Goal: Transaction & Acquisition: Purchase product/service

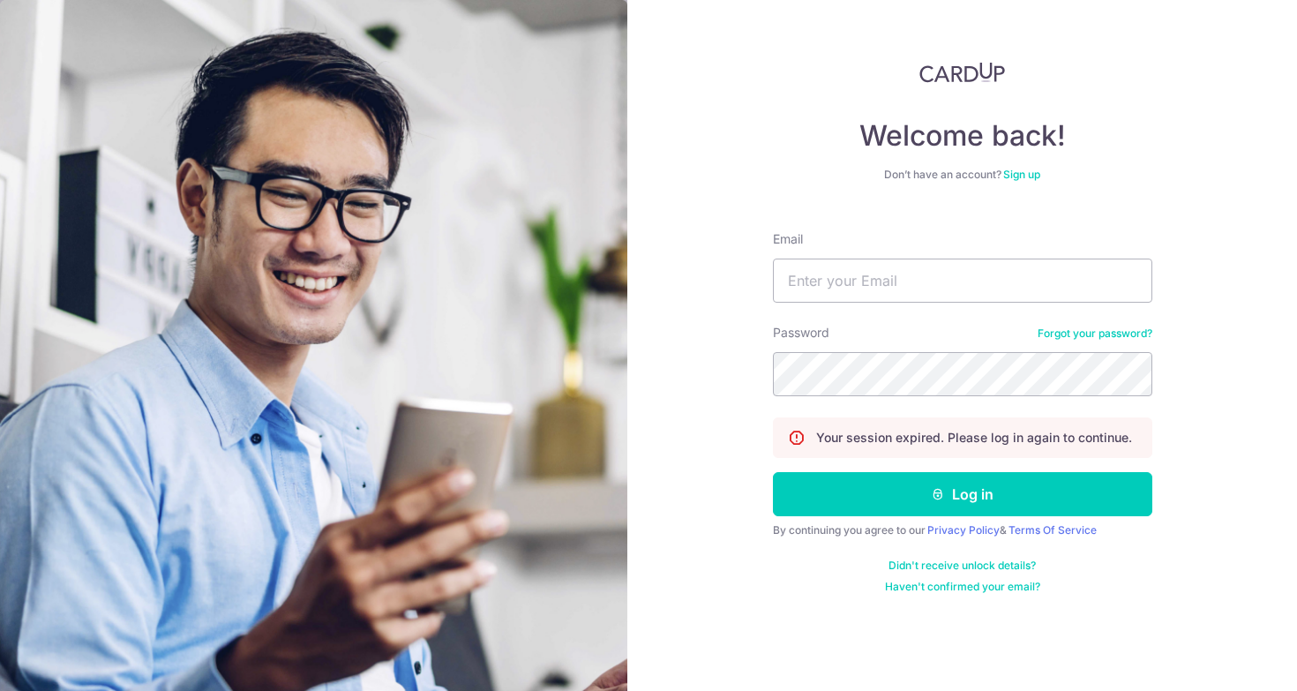
click at [903, 295] on input "Email" at bounding box center [962, 281] width 379 height 44
type input "kitty.jeun@gmail.com"
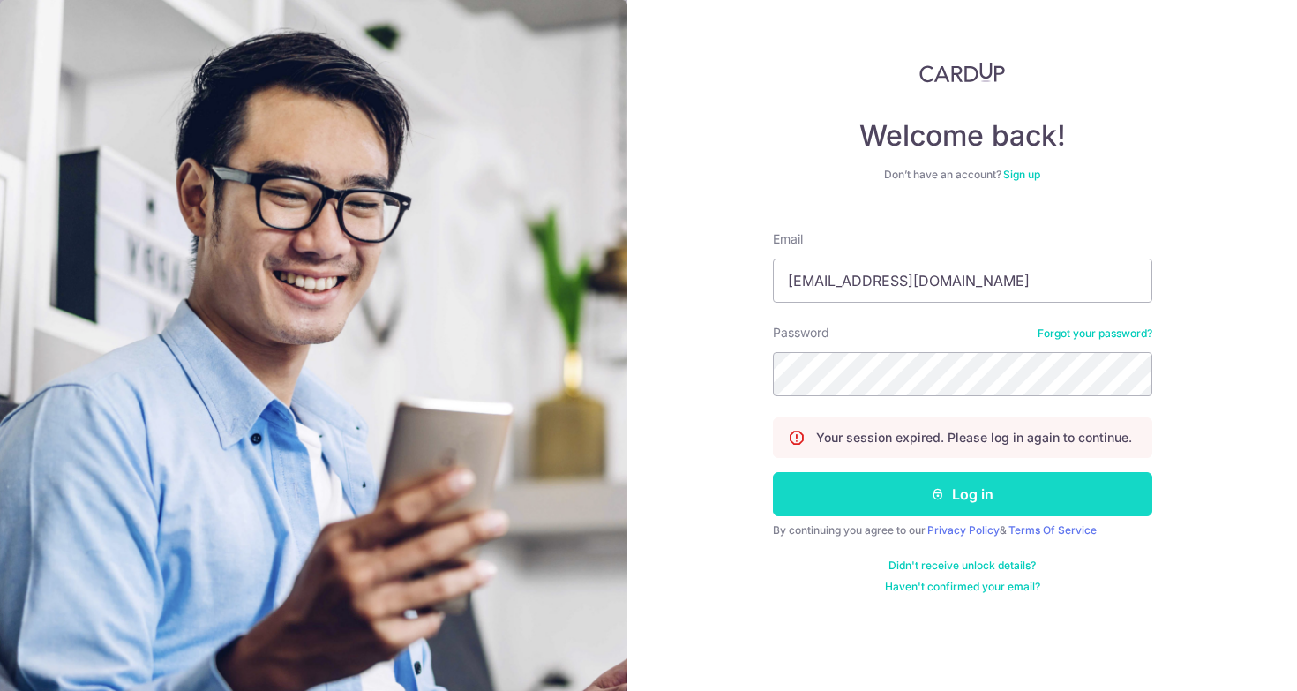
click at [894, 497] on button "Log in" at bounding box center [962, 494] width 379 height 44
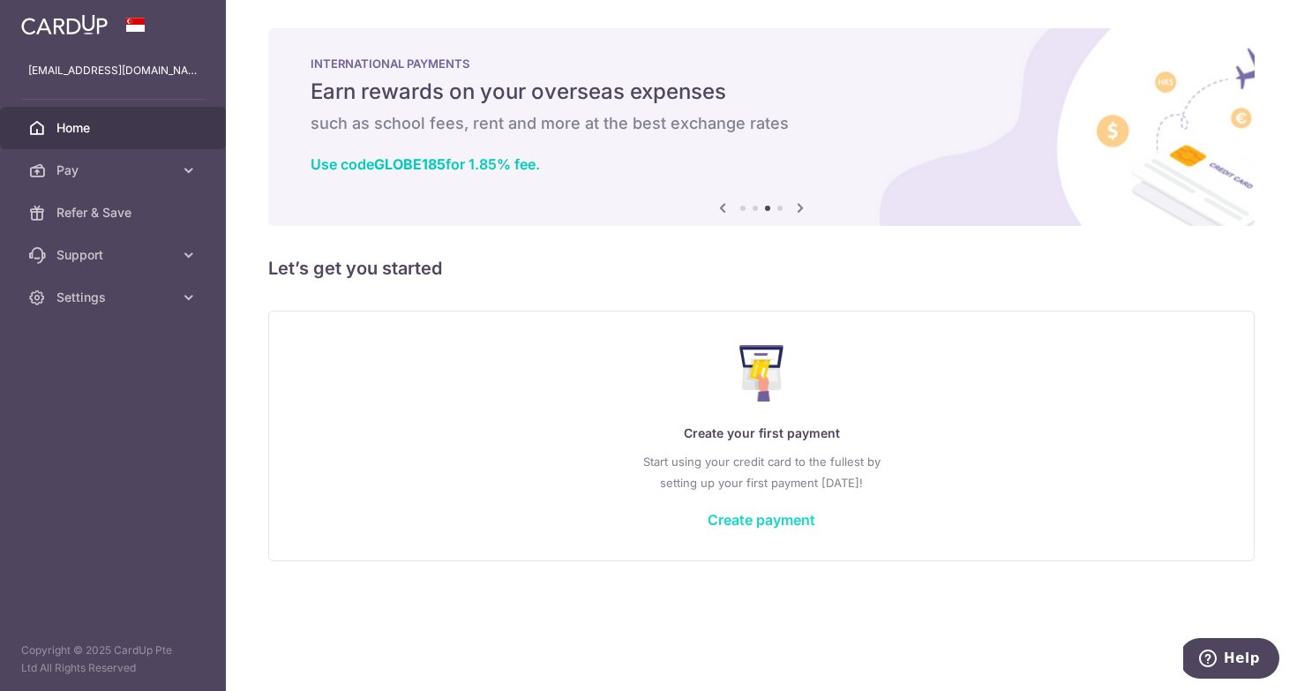
click at [737, 520] on link "Create payment" at bounding box center [762, 520] width 108 height 18
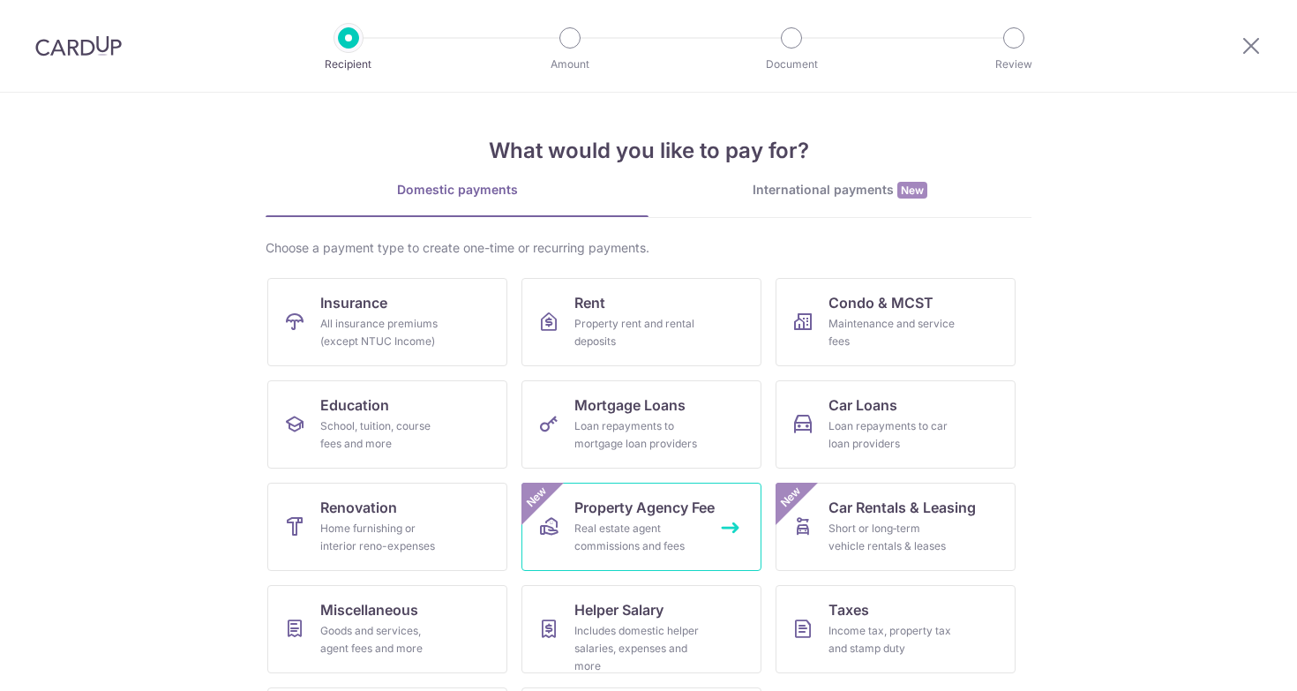
click at [733, 522] on link "Property Agency Fee Real estate agent commissions and fees New" at bounding box center [642, 527] width 240 height 88
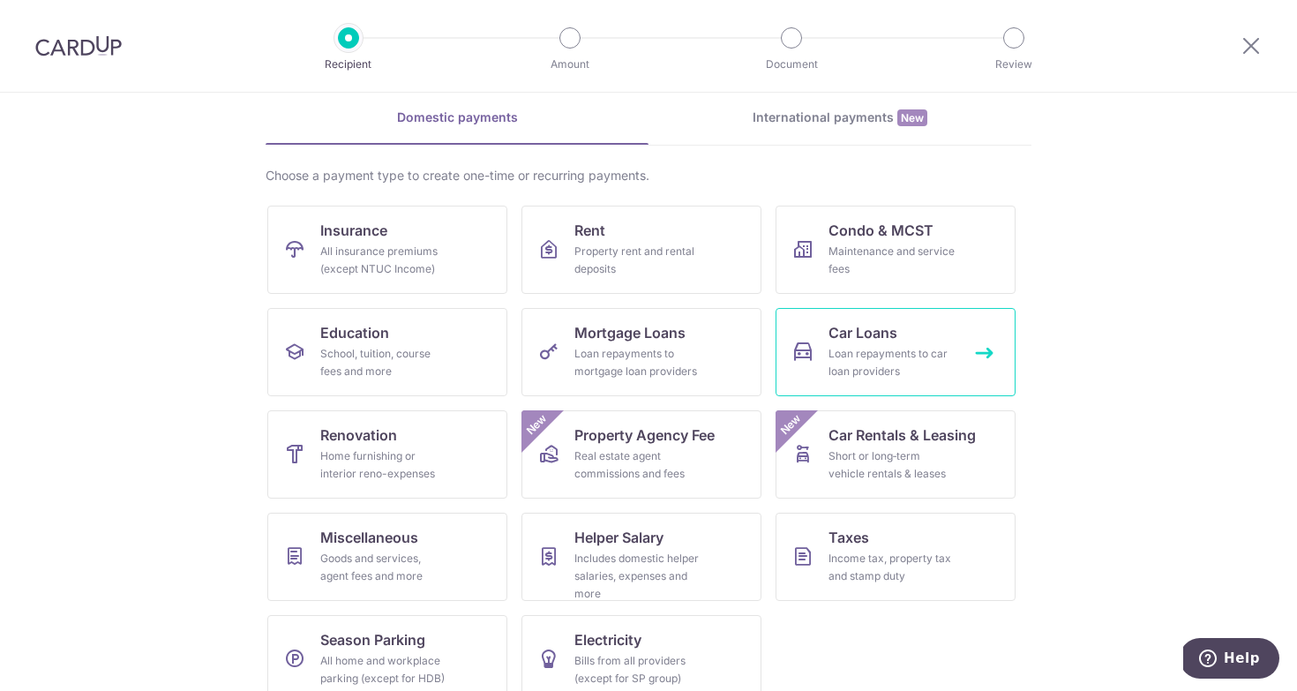
scroll to position [74, 0]
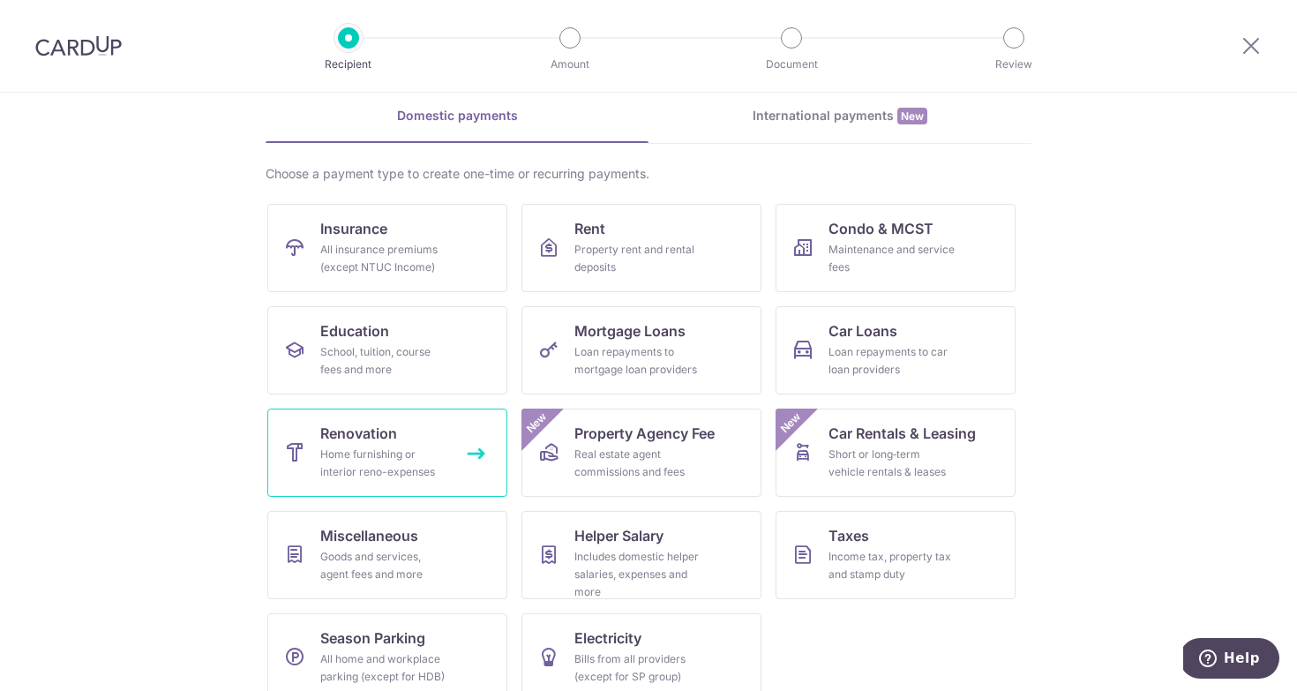
click at [447, 444] on link "Renovation Home furnishing or interior reno-expenses" at bounding box center [387, 453] width 240 height 88
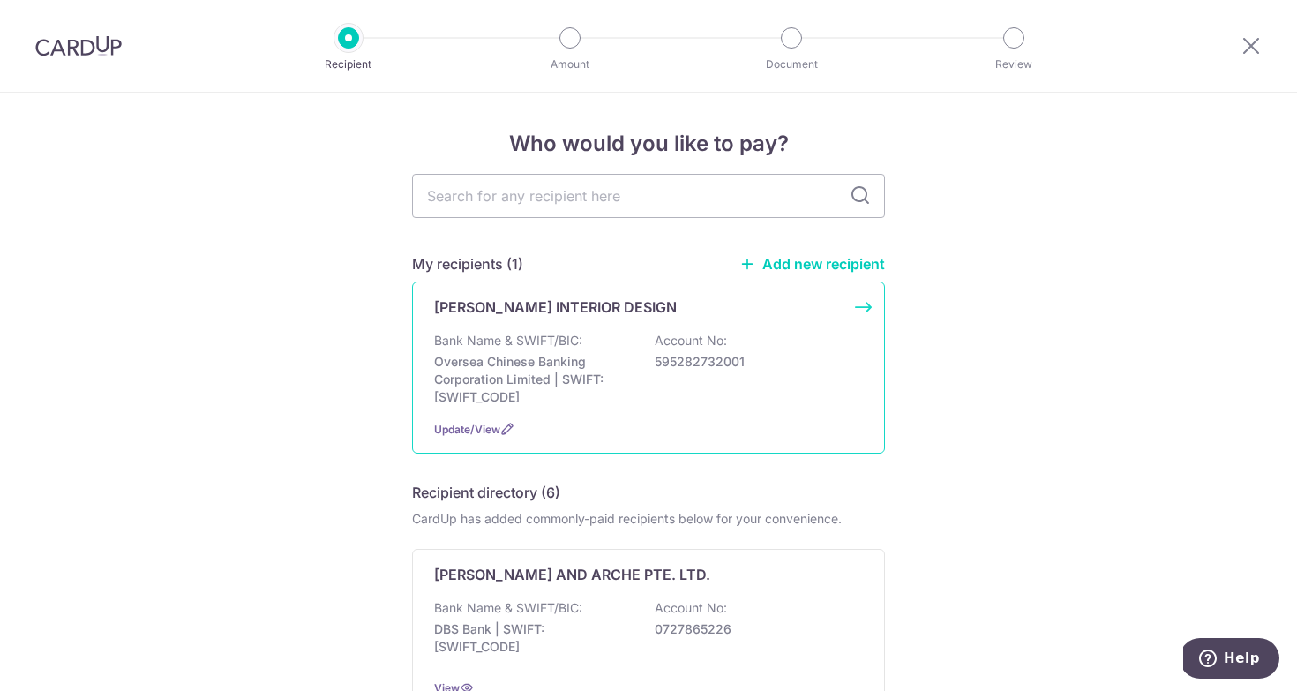
click at [612, 399] on p "Oversea Chinese Banking Corporation Limited | SWIFT: [SWIFT_CODE]" at bounding box center [533, 379] width 198 height 53
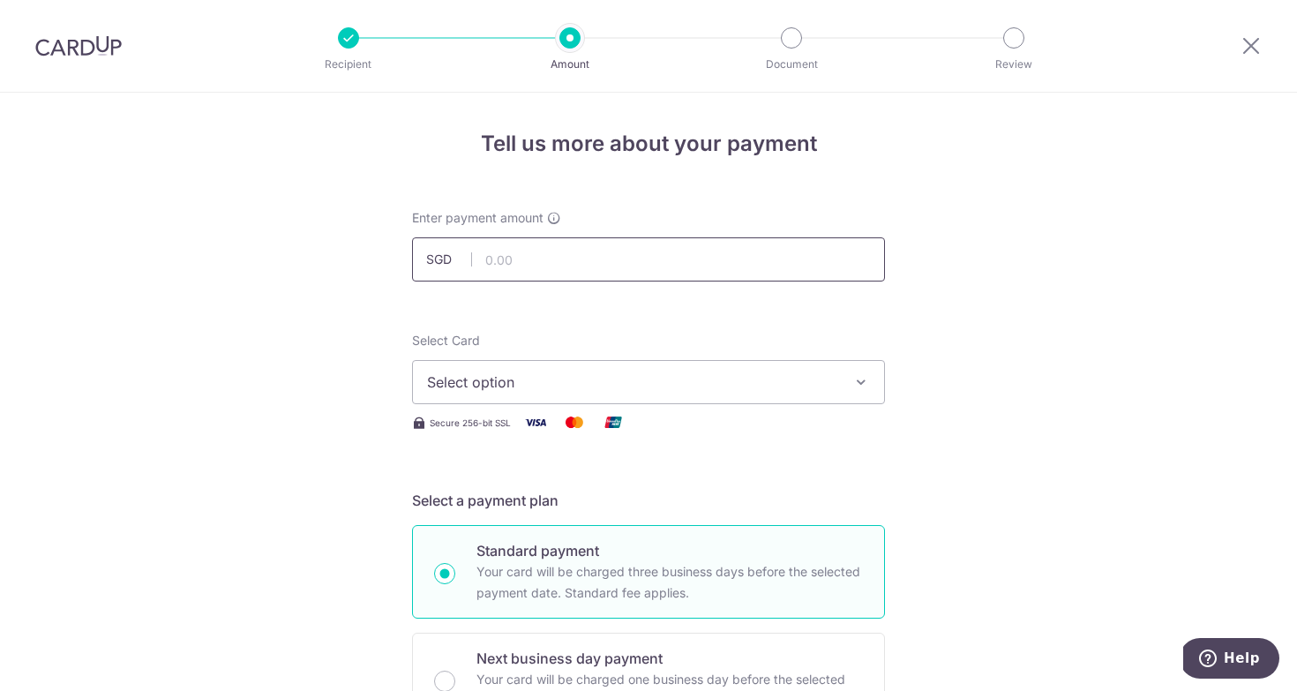
click at [530, 247] on input "text" at bounding box center [648, 259] width 473 height 44
click at [530, 252] on input "text" at bounding box center [648, 259] width 473 height 44
type input "1,100.00"
click at [502, 342] on div "Select Card Select option Add credit card Your Cards **** 3002" at bounding box center [648, 368] width 473 height 72
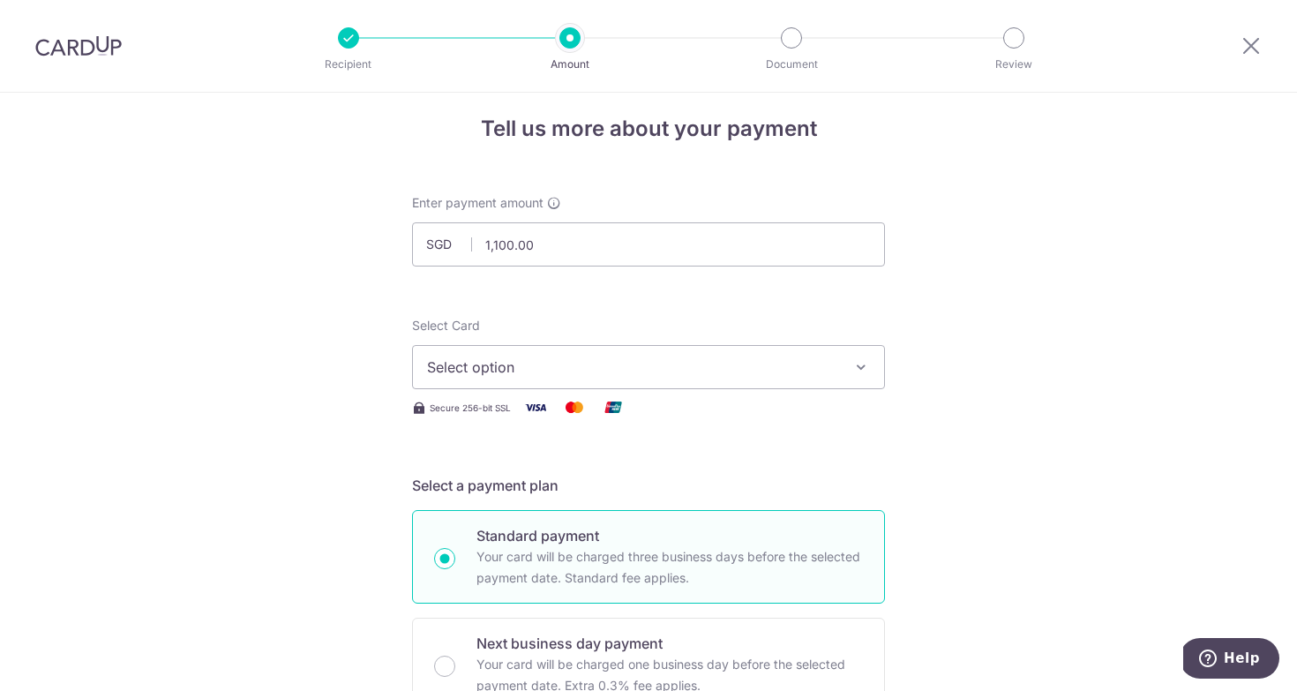
scroll to position [19, 0]
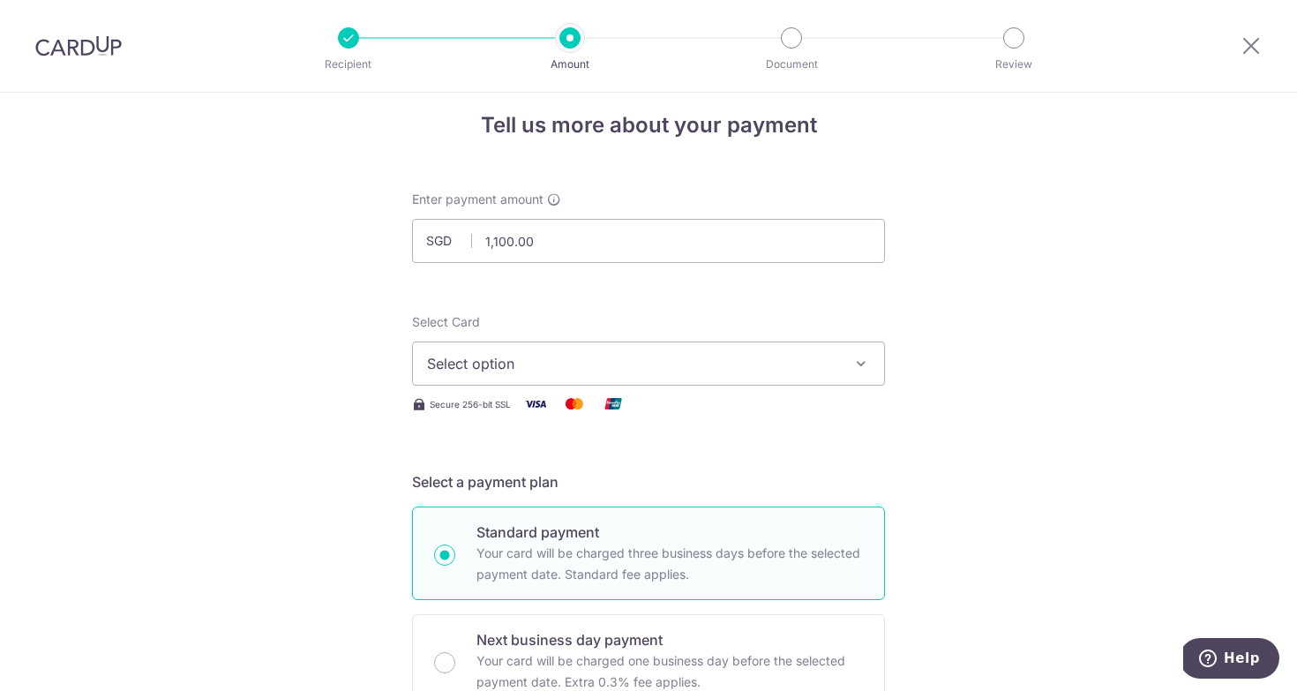
click at [488, 349] on button "Select option" at bounding box center [648, 364] width 473 height 44
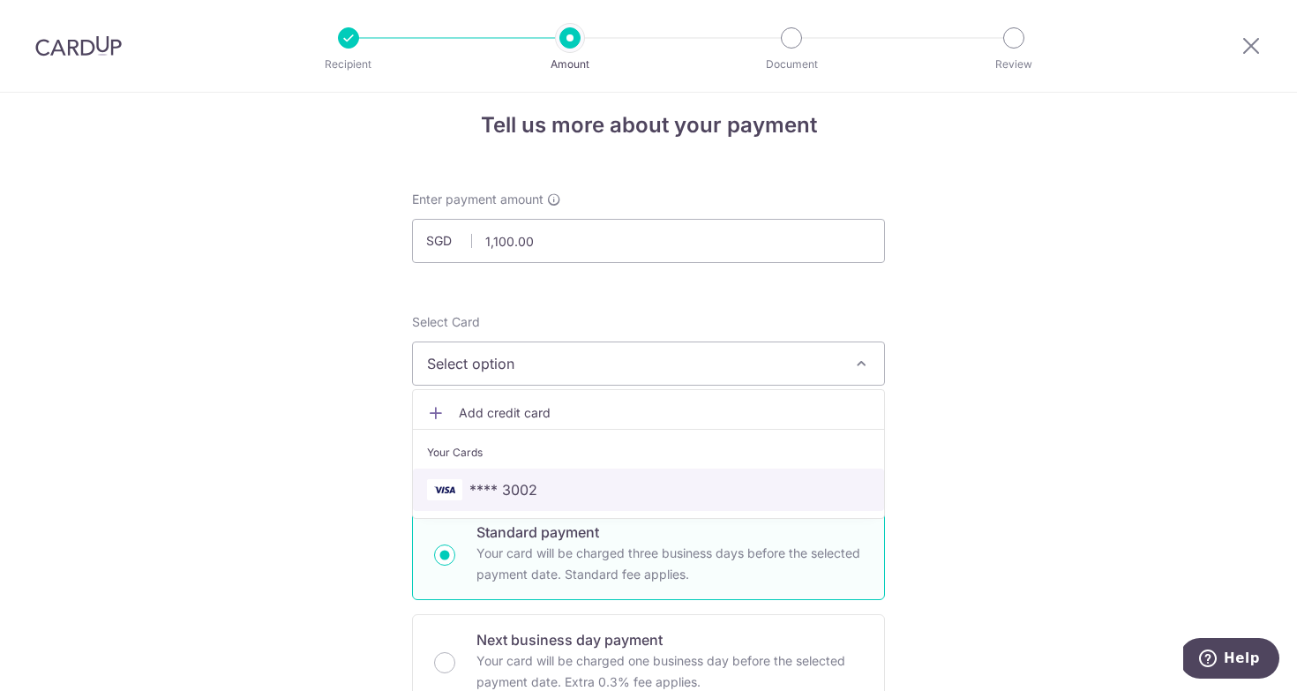
click at [477, 480] on span "**** 3002" at bounding box center [504, 489] width 68 height 21
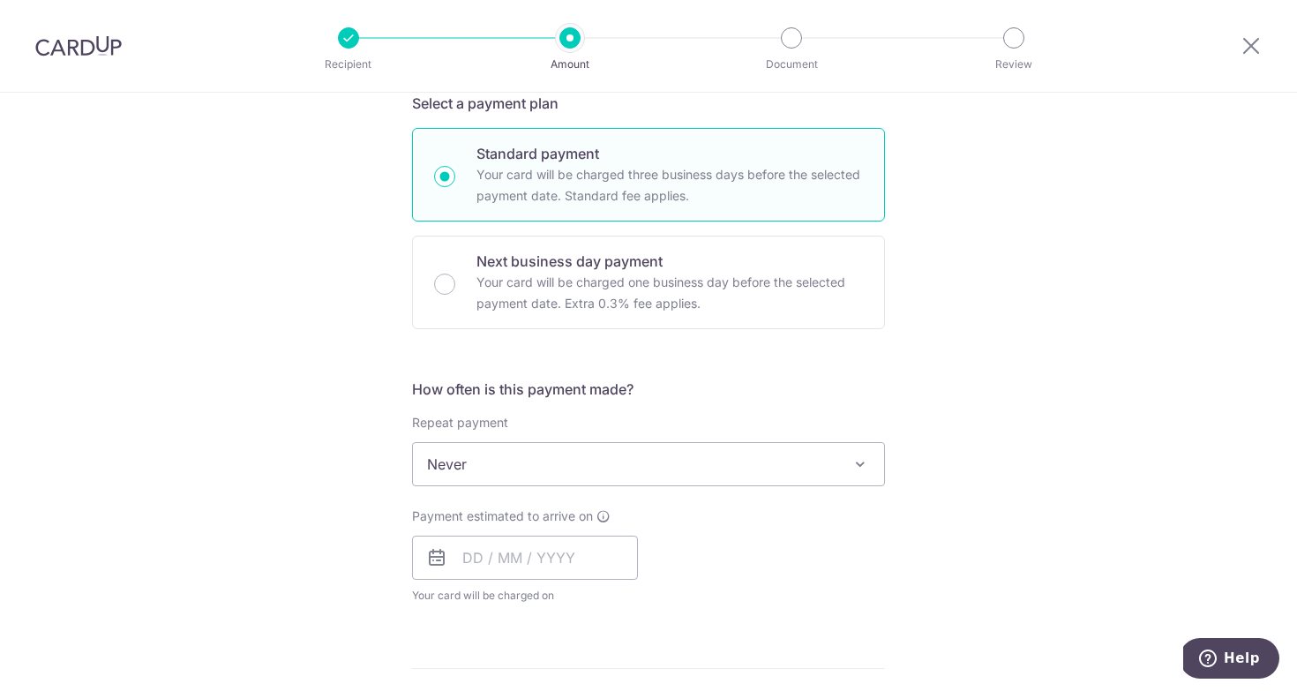
scroll to position [391, 0]
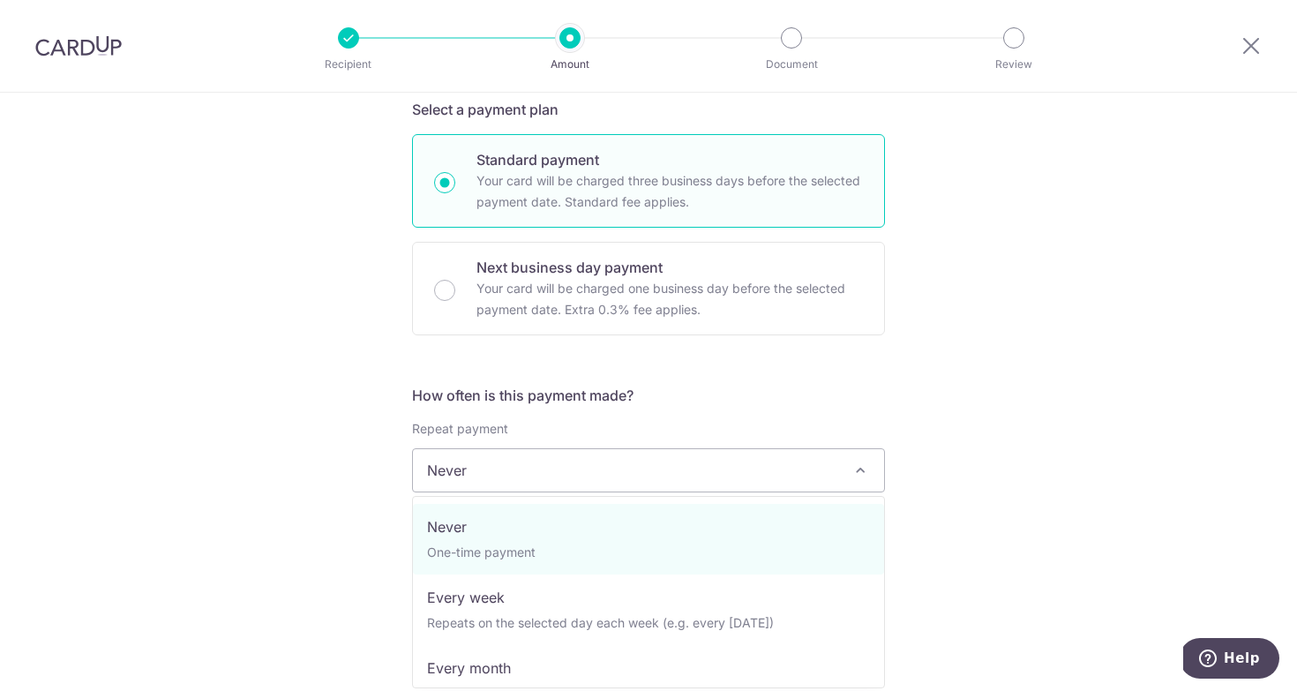
click at [510, 464] on span "Never" at bounding box center [648, 470] width 471 height 42
click at [510, 465] on span "Never" at bounding box center [648, 470] width 471 height 42
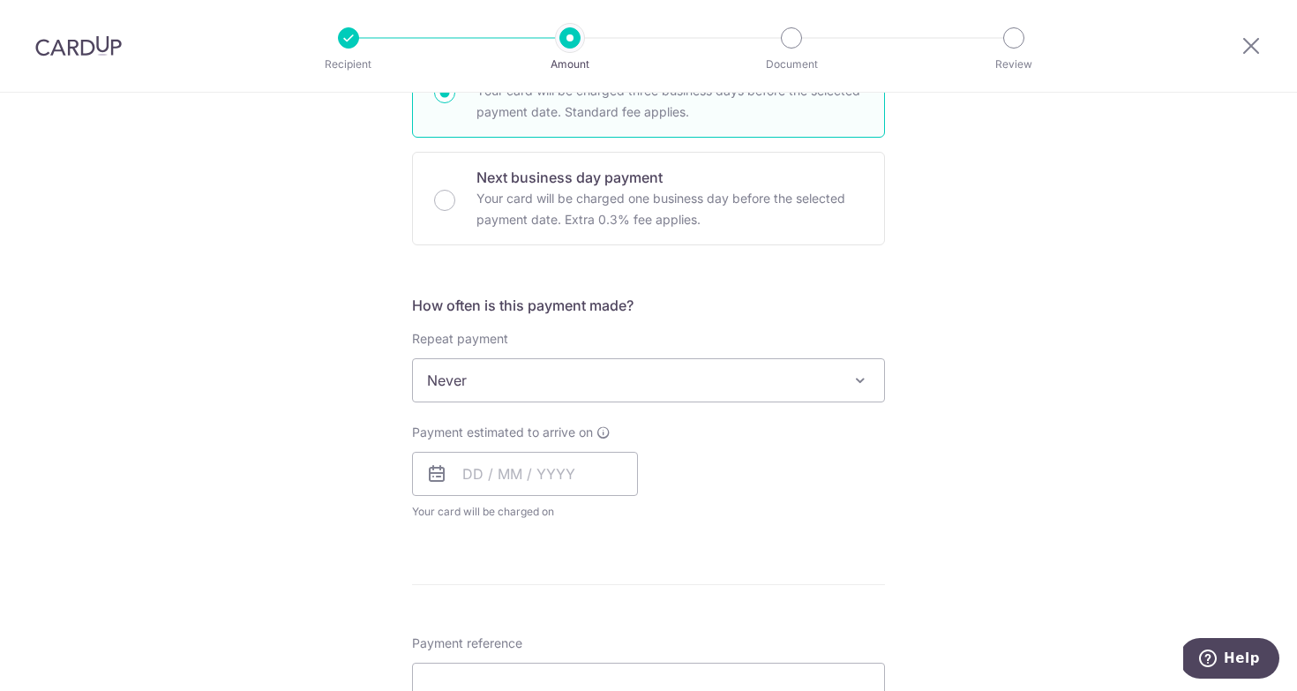
scroll to position [491, 0]
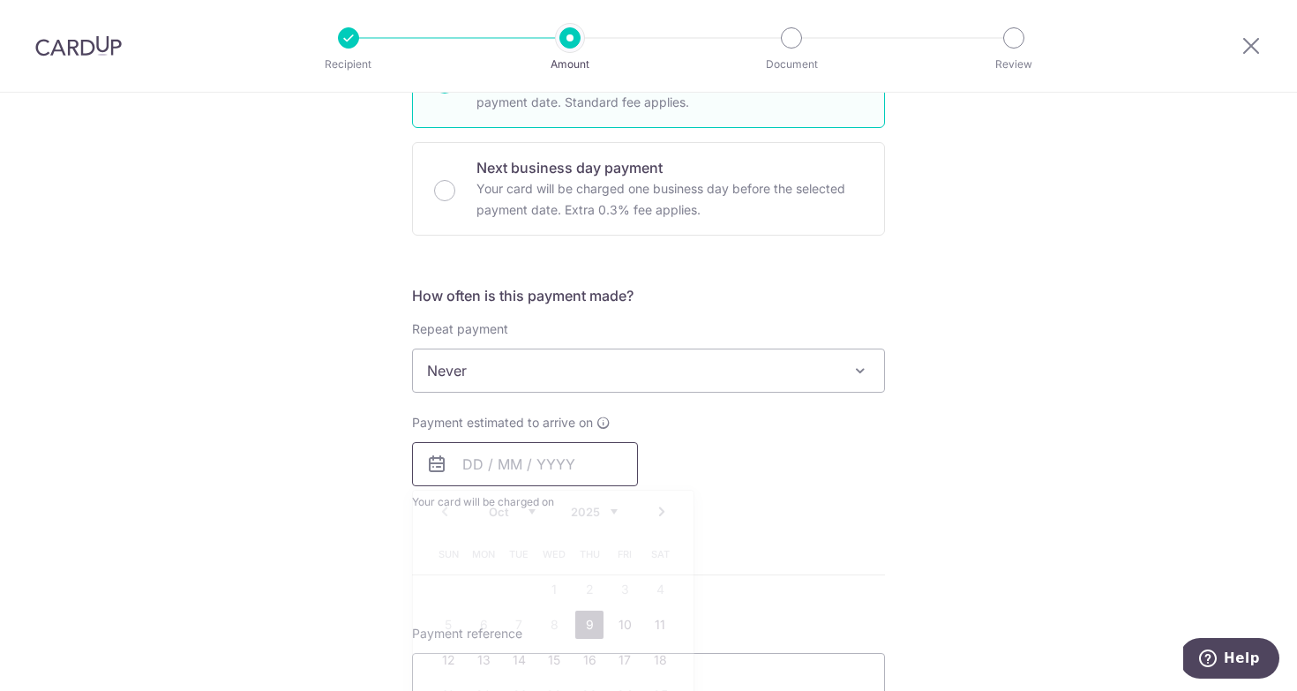
click at [469, 457] on input "text" at bounding box center [525, 464] width 226 height 44
click at [585, 625] on link "9" at bounding box center [589, 625] width 28 height 28
type input "[DATE]"
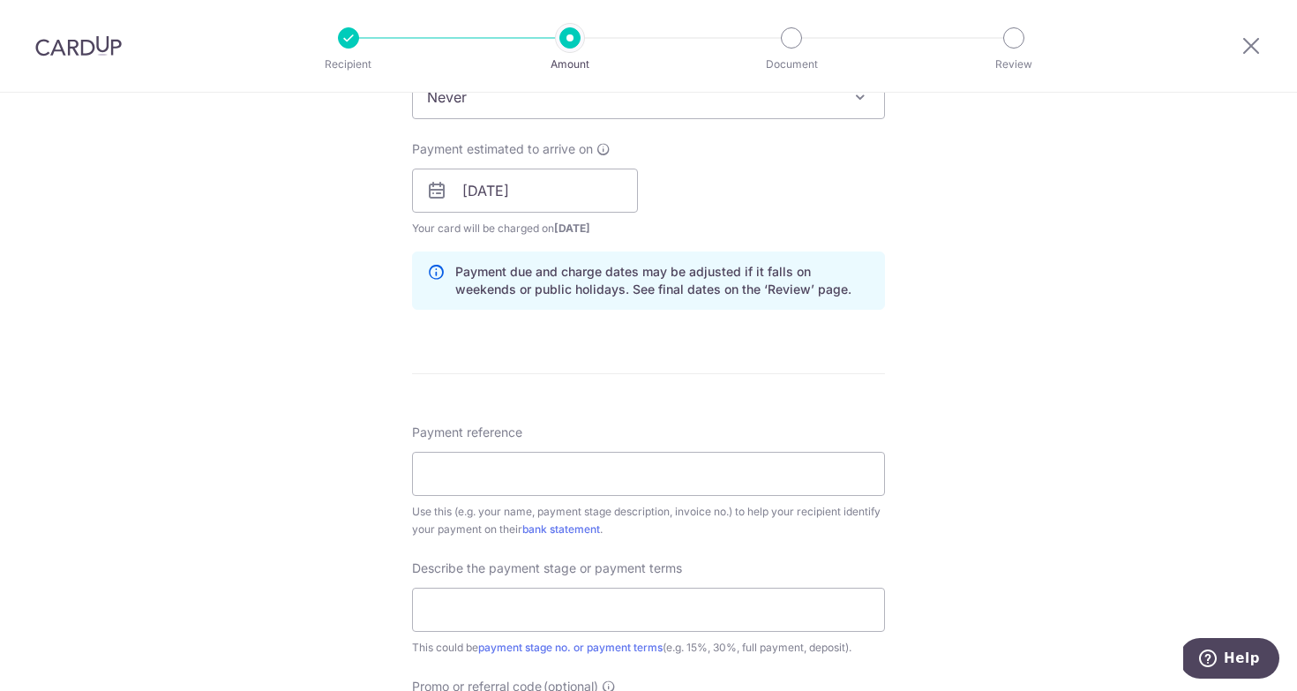
scroll to position [765, 0]
click at [468, 449] on div "Payment reference Use this (e.g. your name, payment stage description, invoice …" at bounding box center [648, 480] width 473 height 115
click at [468, 462] on input "Payment reference" at bounding box center [648, 473] width 473 height 44
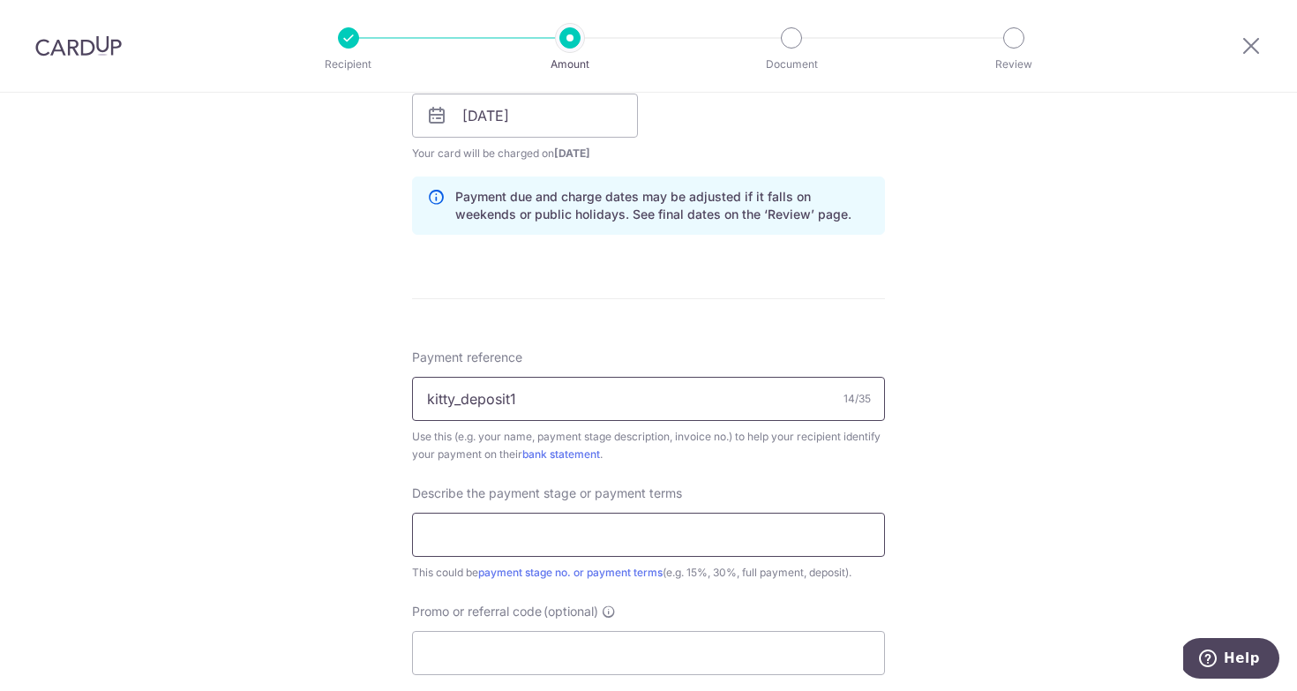
type input "kitty_deposit1"
click at [481, 539] on input "text" at bounding box center [648, 535] width 473 height 44
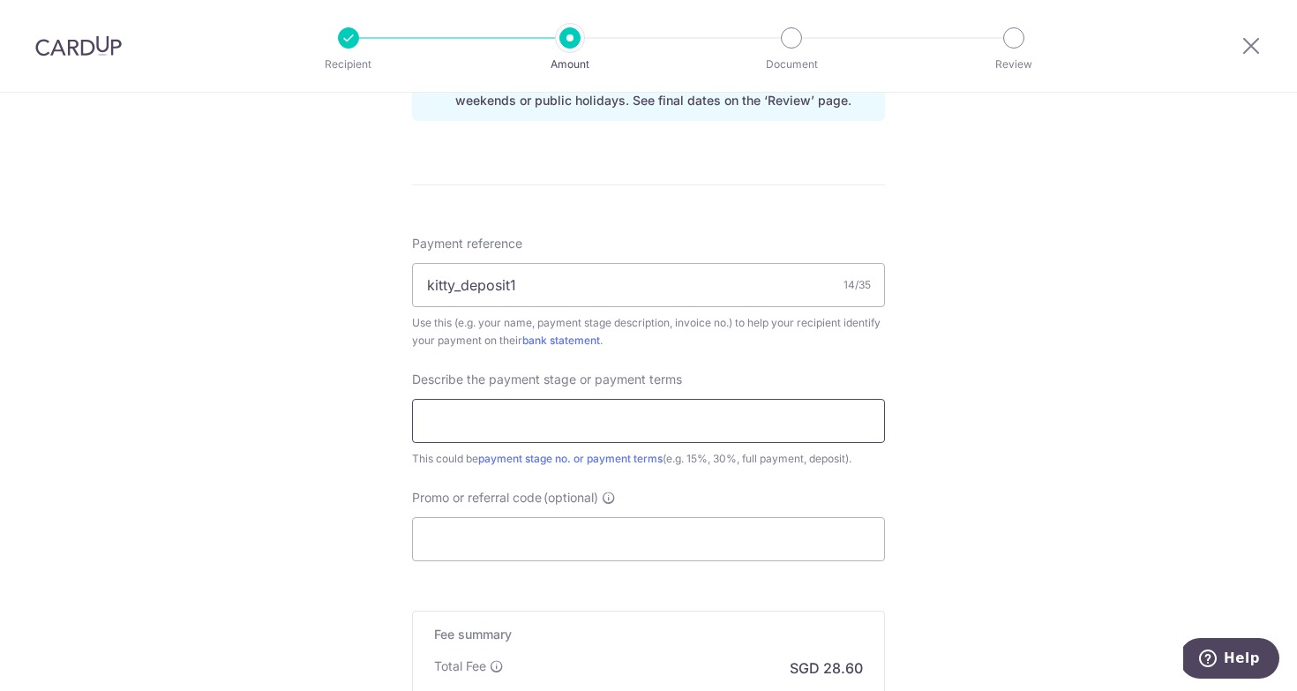
scroll to position [952, 0]
type input "10%"
click at [467, 278] on input "kitty_deposit1" at bounding box center [648, 286] width 473 height 44
drag, startPoint x: 454, startPoint y: 282, endPoint x: 601, endPoint y: 282, distance: 147.4
click at [601, 282] on input "kitty_deposit1" at bounding box center [648, 286] width 473 height 44
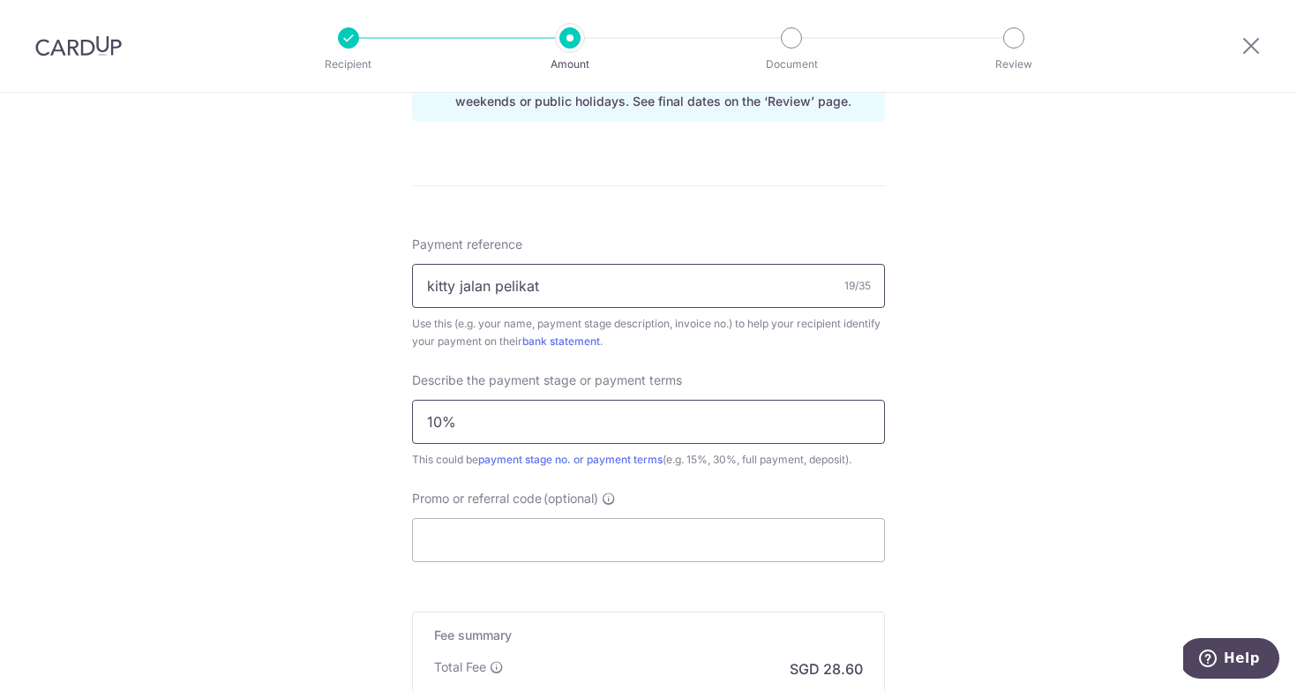
type input "kitty jalan pelikat"
click at [610, 417] on input "10%" at bounding box center [648, 422] width 473 height 44
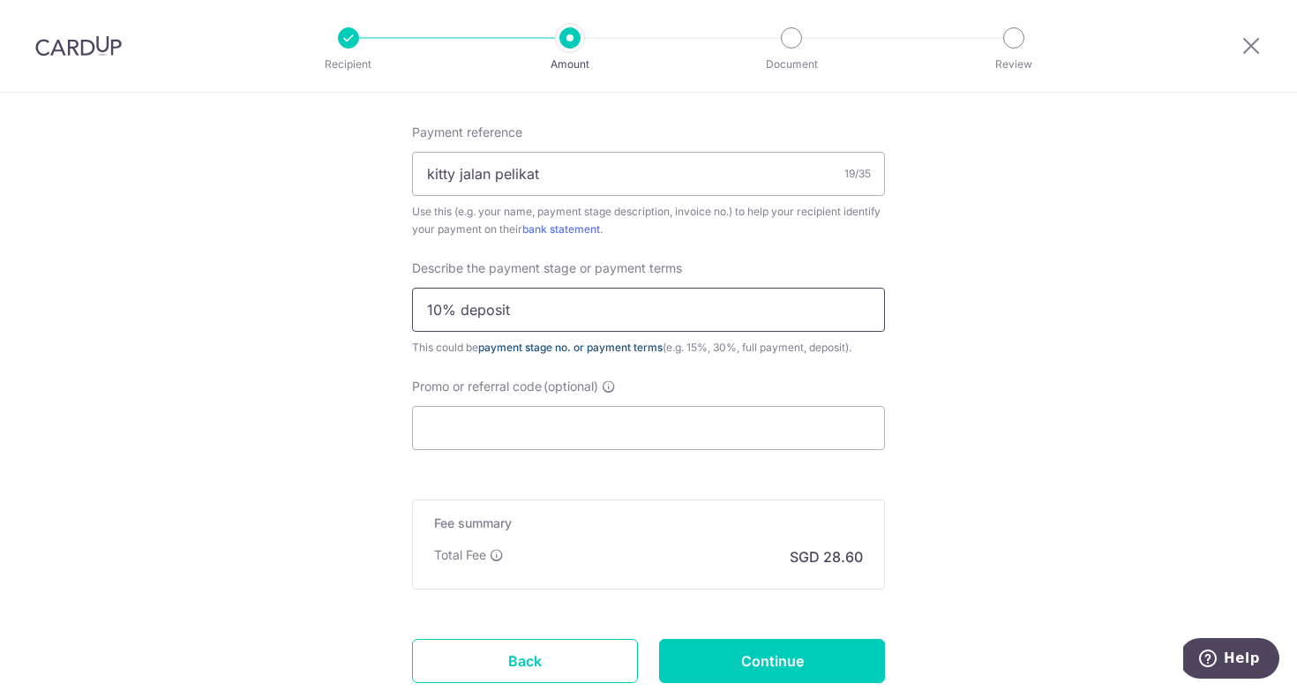
scroll to position [1069, 0]
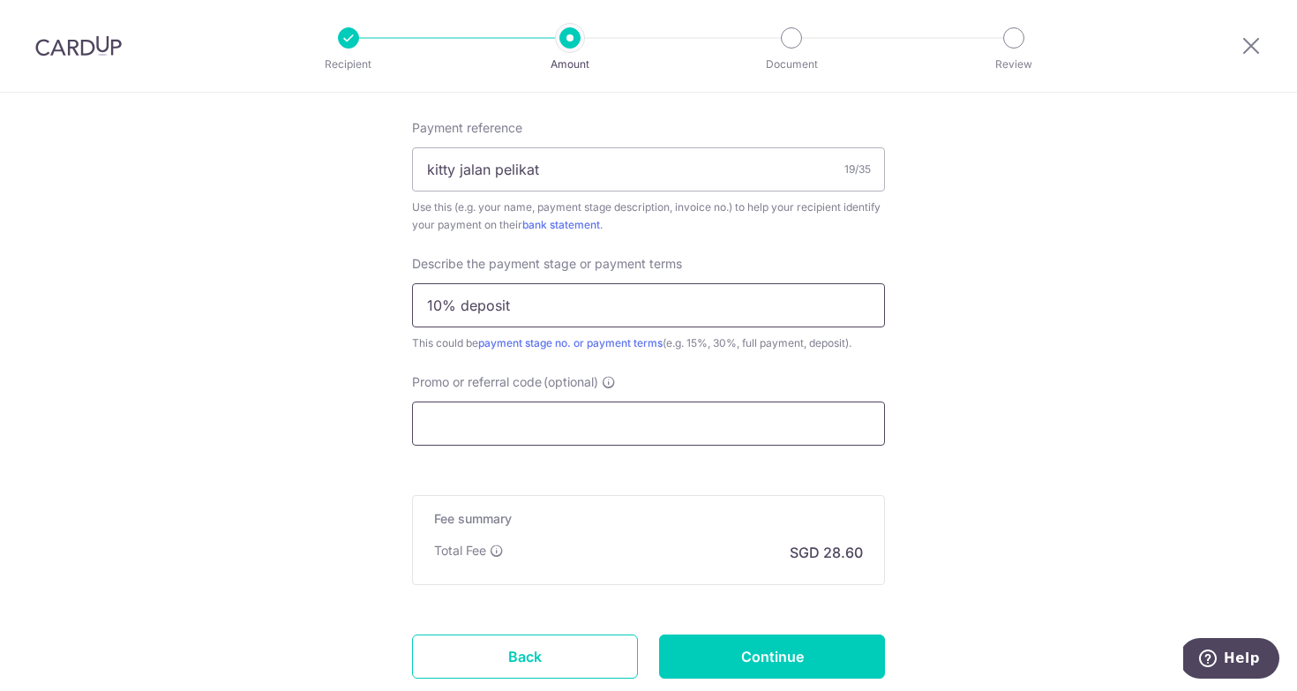
type input "10% deposit"
click at [564, 408] on input "Promo or referral code (optional)" at bounding box center [648, 424] width 473 height 44
paste input "MCTAX25N"
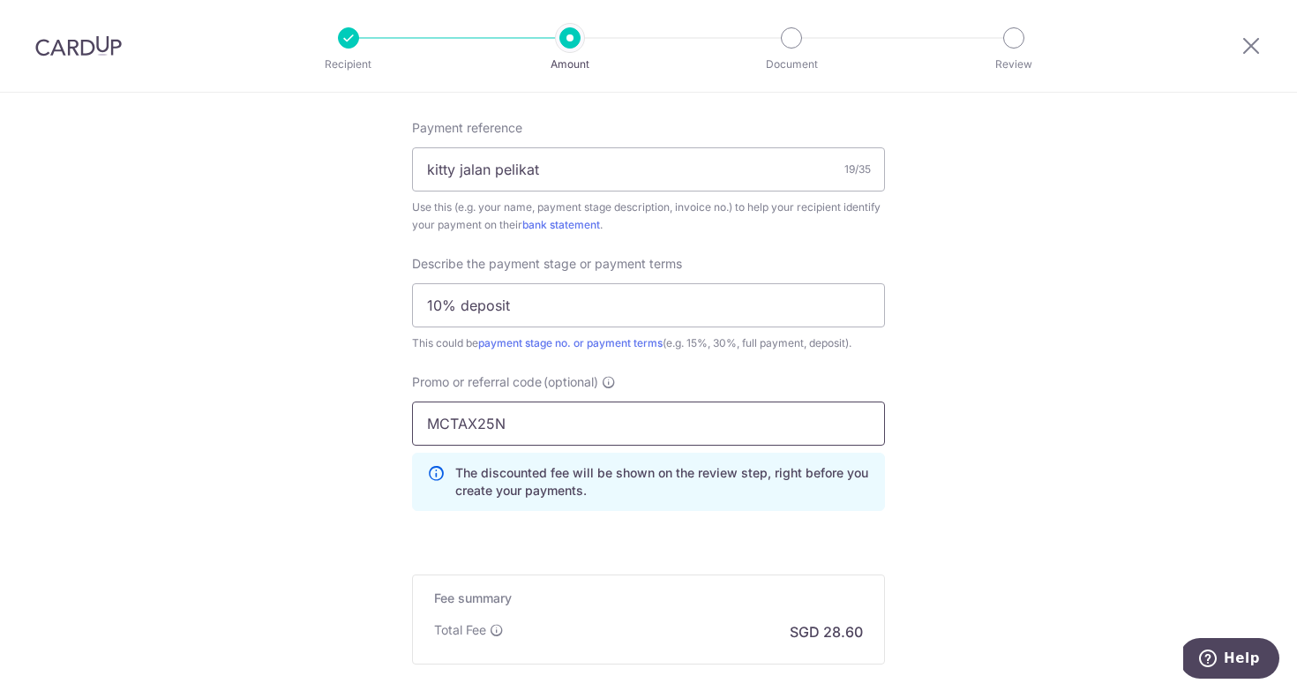
type input "MCTAX25N"
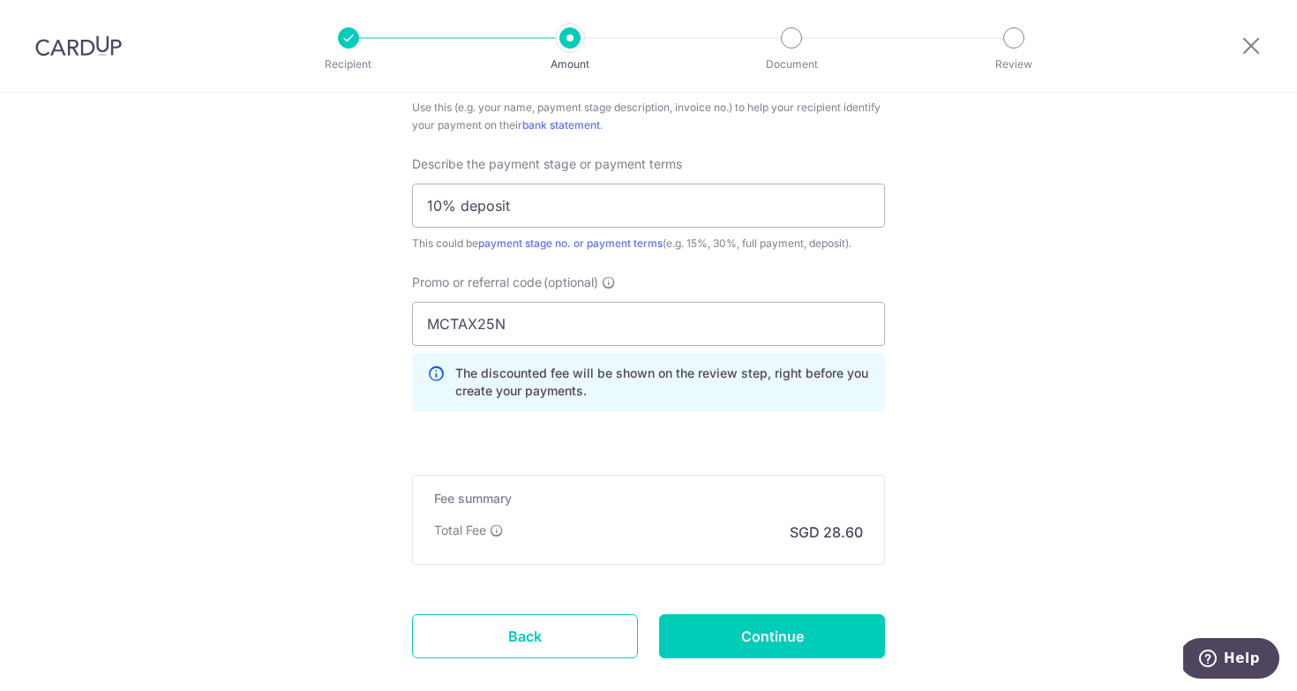
scroll to position [1169, 0]
click at [492, 333] on input "MCTAX25N" at bounding box center [648, 323] width 473 height 44
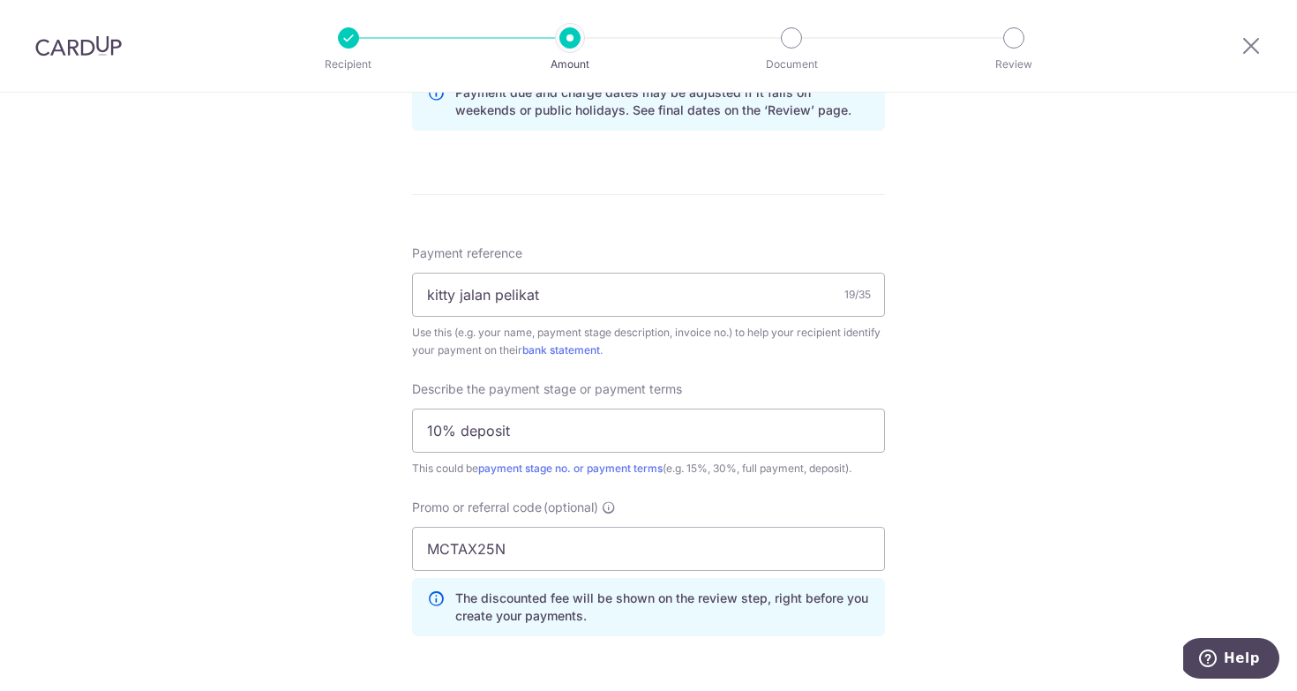
scroll to position [1268, 0]
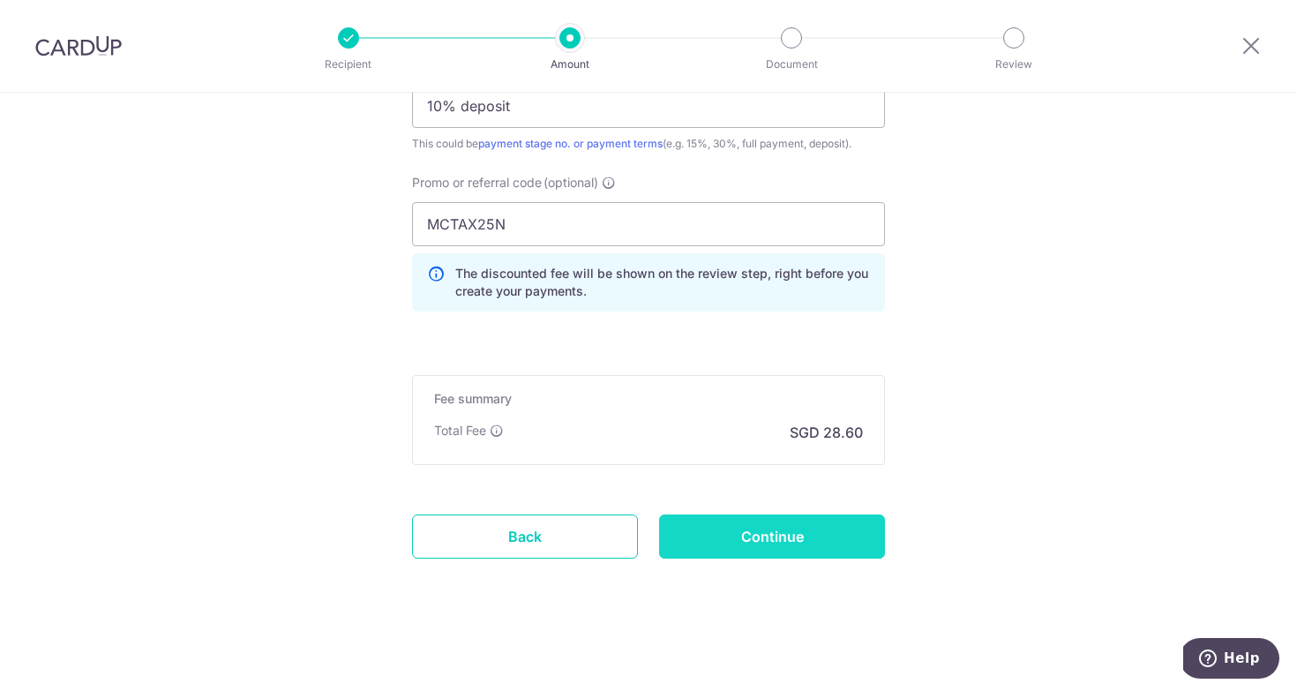
click at [742, 542] on input "Continue" at bounding box center [772, 537] width 226 height 44
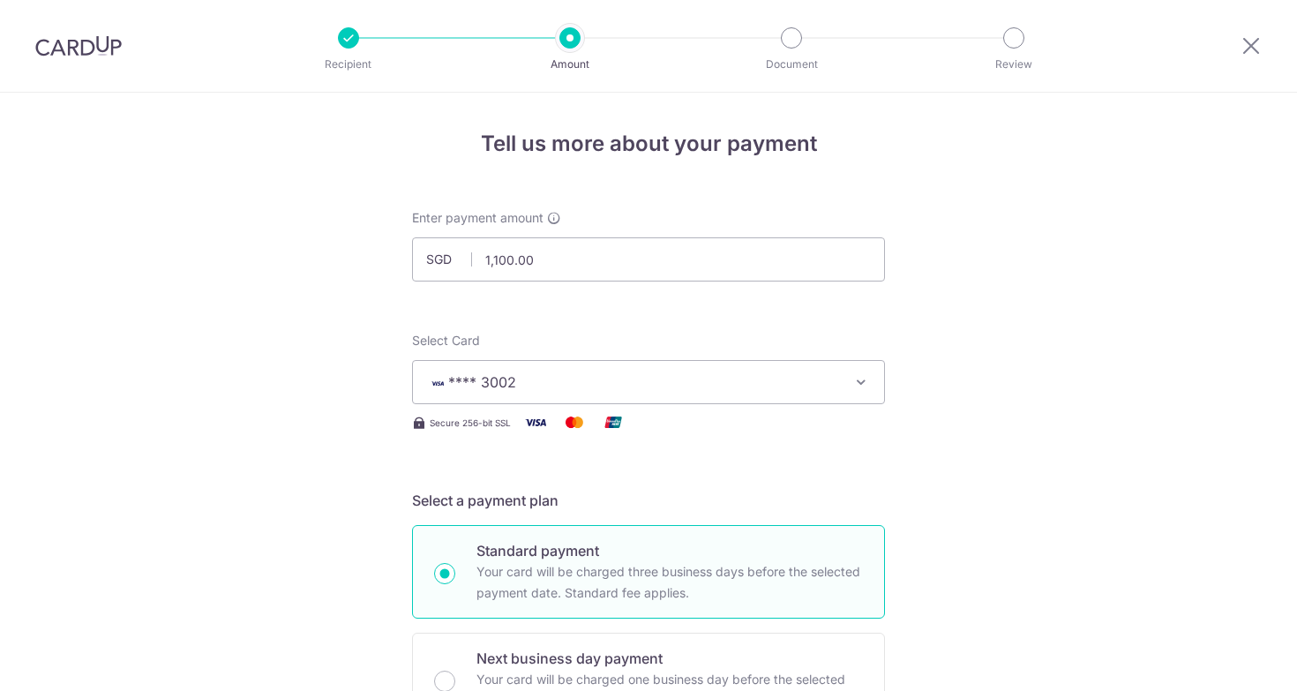
scroll to position [1293, 0]
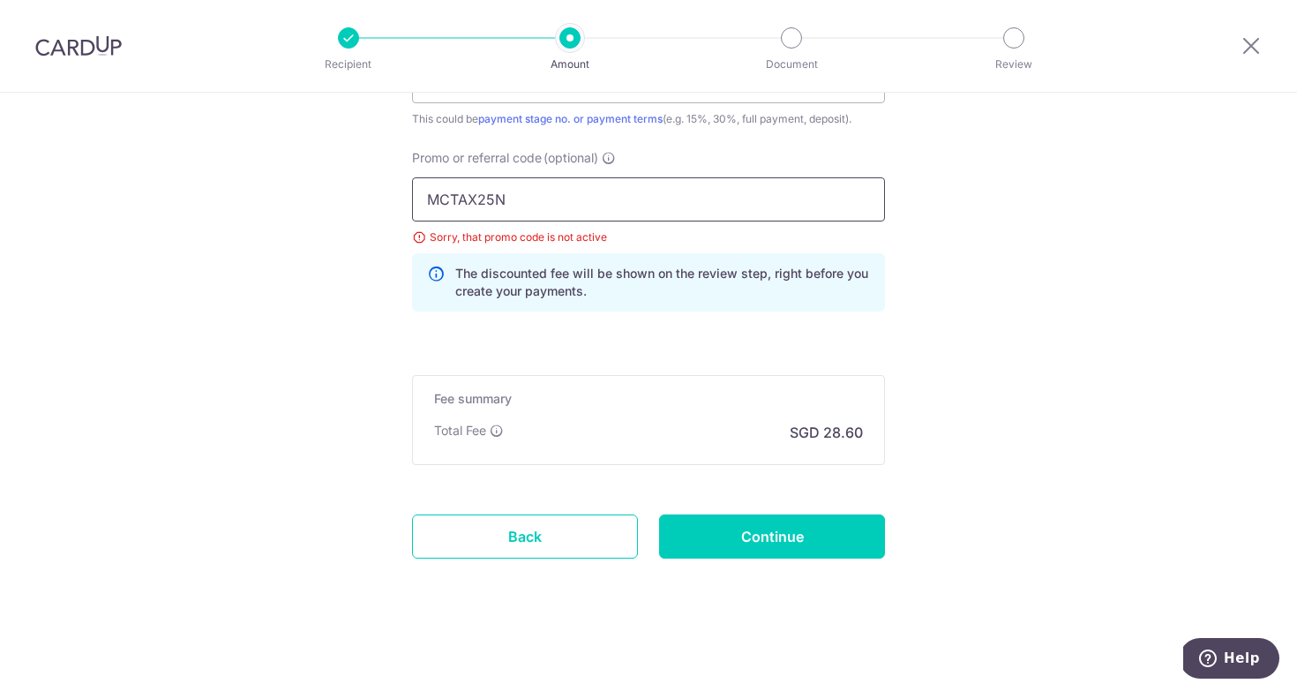
click at [472, 200] on input "MCTAX25N" at bounding box center [648, 199] width 473 height 44
paste input "MILELION"
drag, startPoint x: 660, startPoint y: 200, endPoint x: 331, endPoint y: 199, distance: 329.2
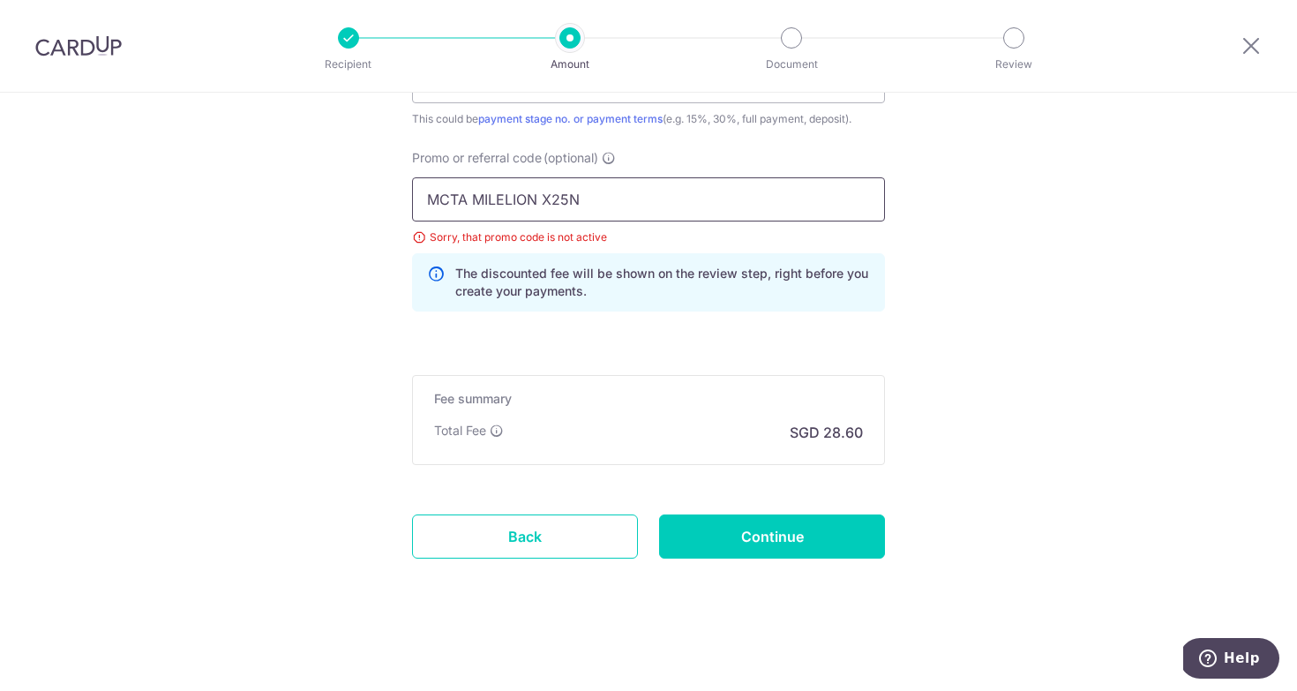
paste input "ILELIO"
type input "MILELION"
click at [711, 531] on input "Continue" at bounding box center [772, 537] width 226 height 44
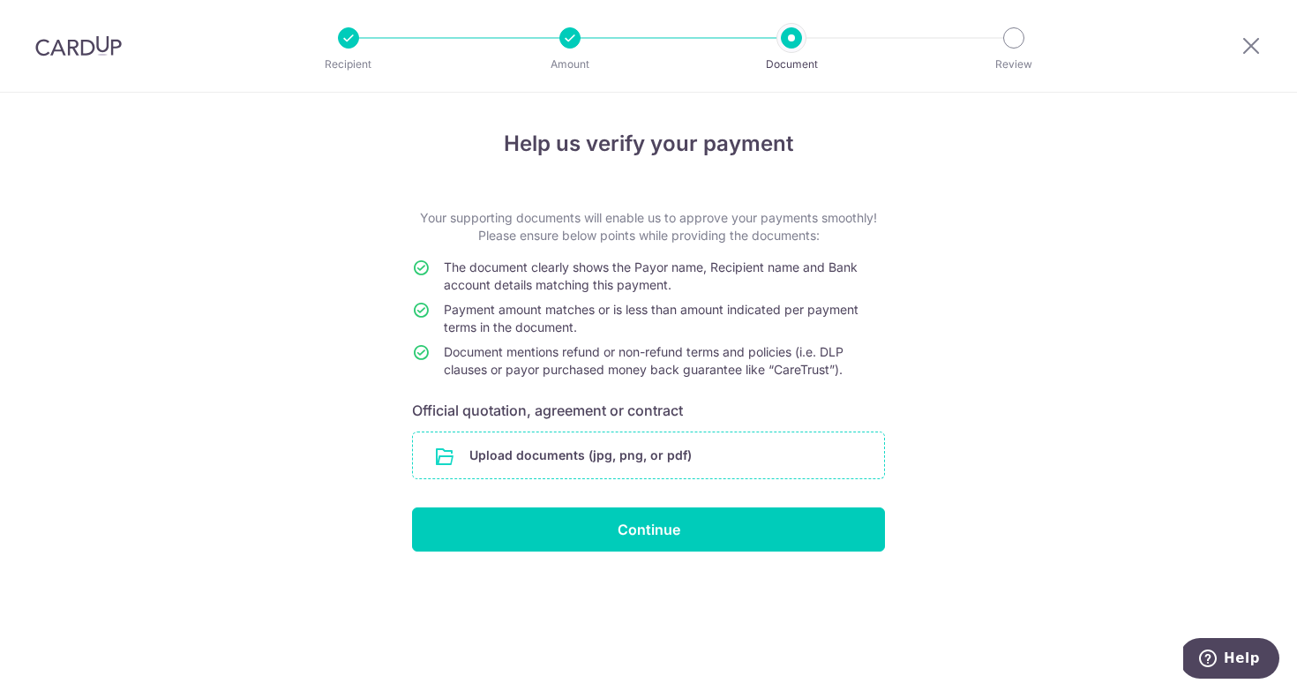
click at [540, 467] on input "file" at bounding box center [648, 455] width 471 height 46
click at [552, 460] on input "file" at bounding box center [648, 455] width 471 height 46
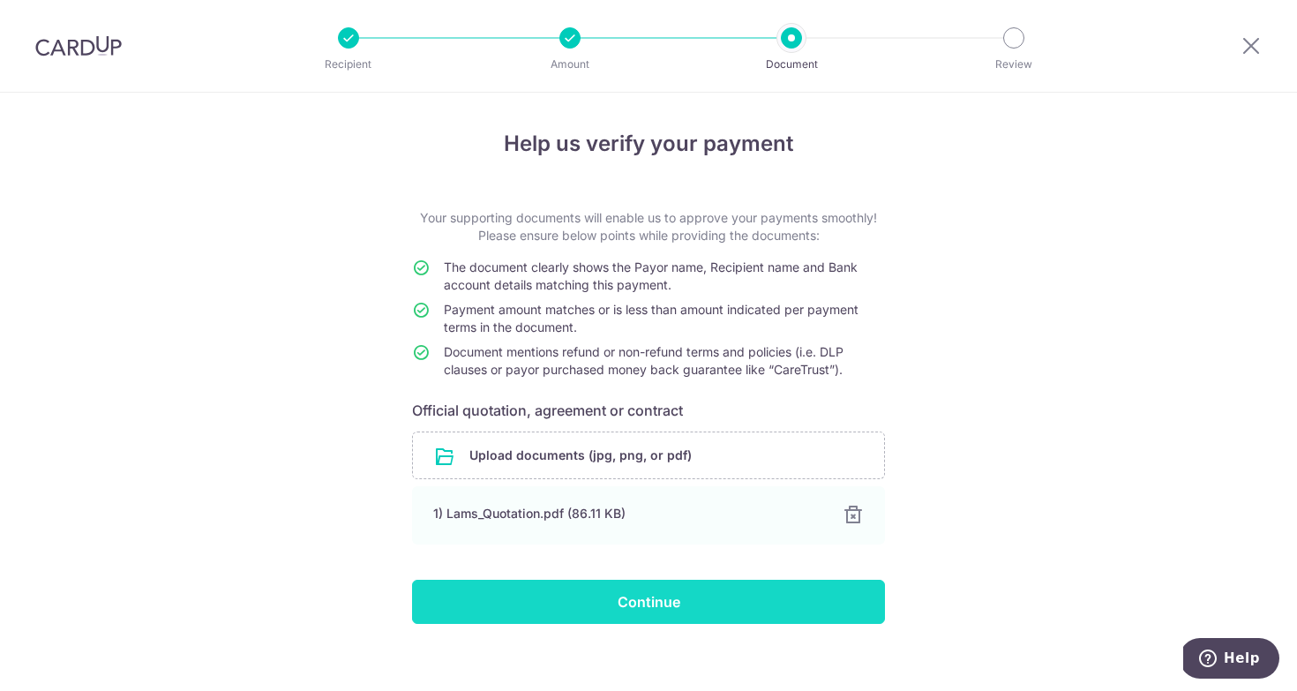
click at [554, 604] on input "Continue" at bounding box center [648, 602] width 473 height 44
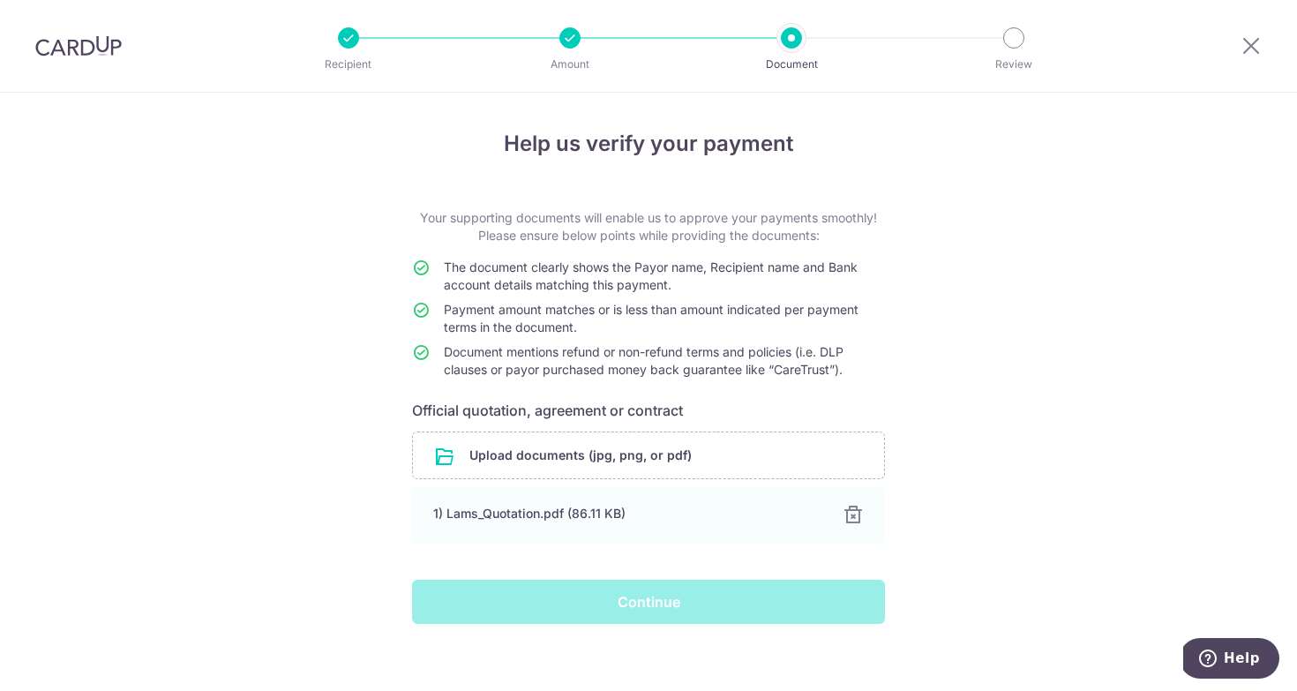
click at [686, 598] on div "Continue" at bounding box center [649, 602] width 494 height 44
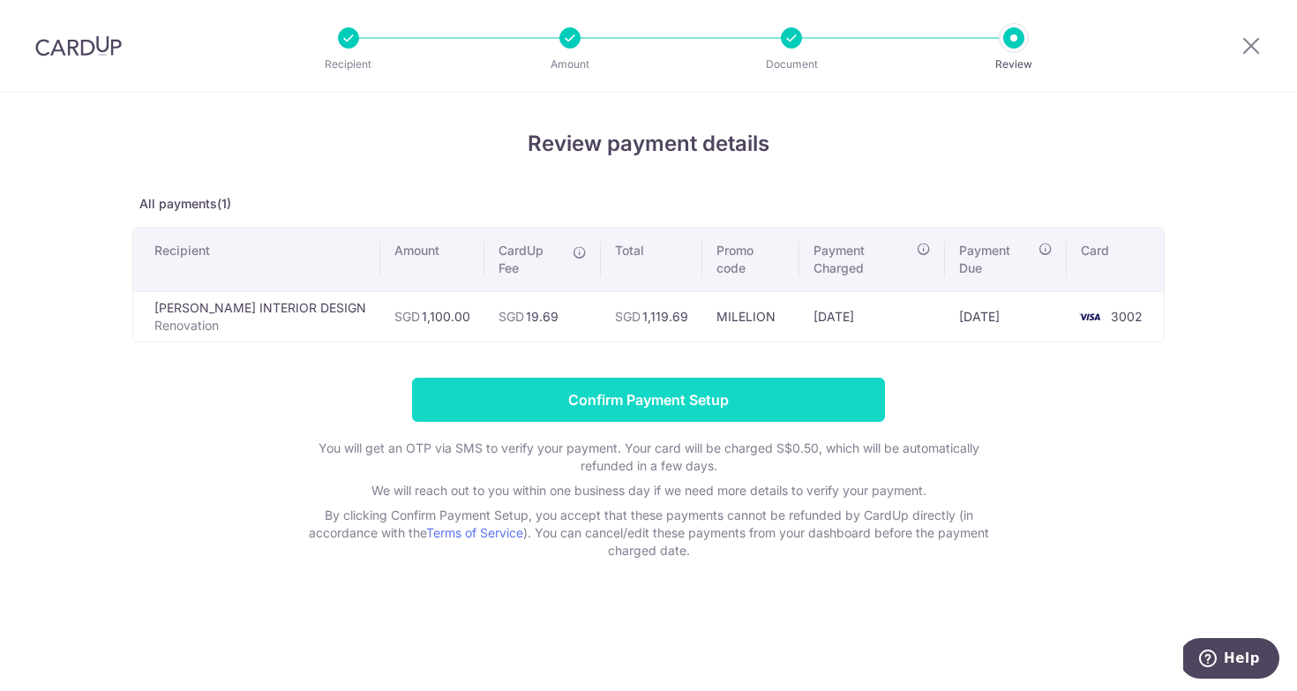
click at [568, 387] on input "Confirm Payment Setup" at bounding box center [648, 400] width 473 height 44
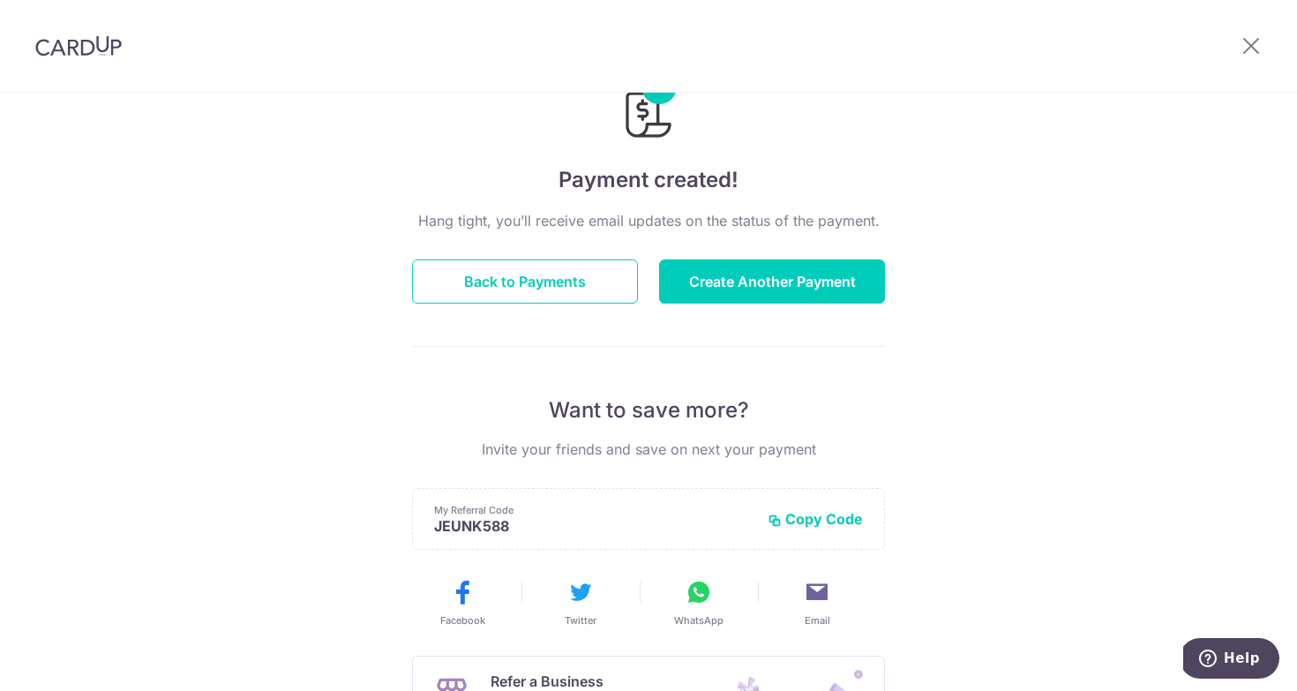
scroll to position [72, 0]
click at [597, 280] on button "Back to Payments" at bounding box center [525, 282] width 226 height 44
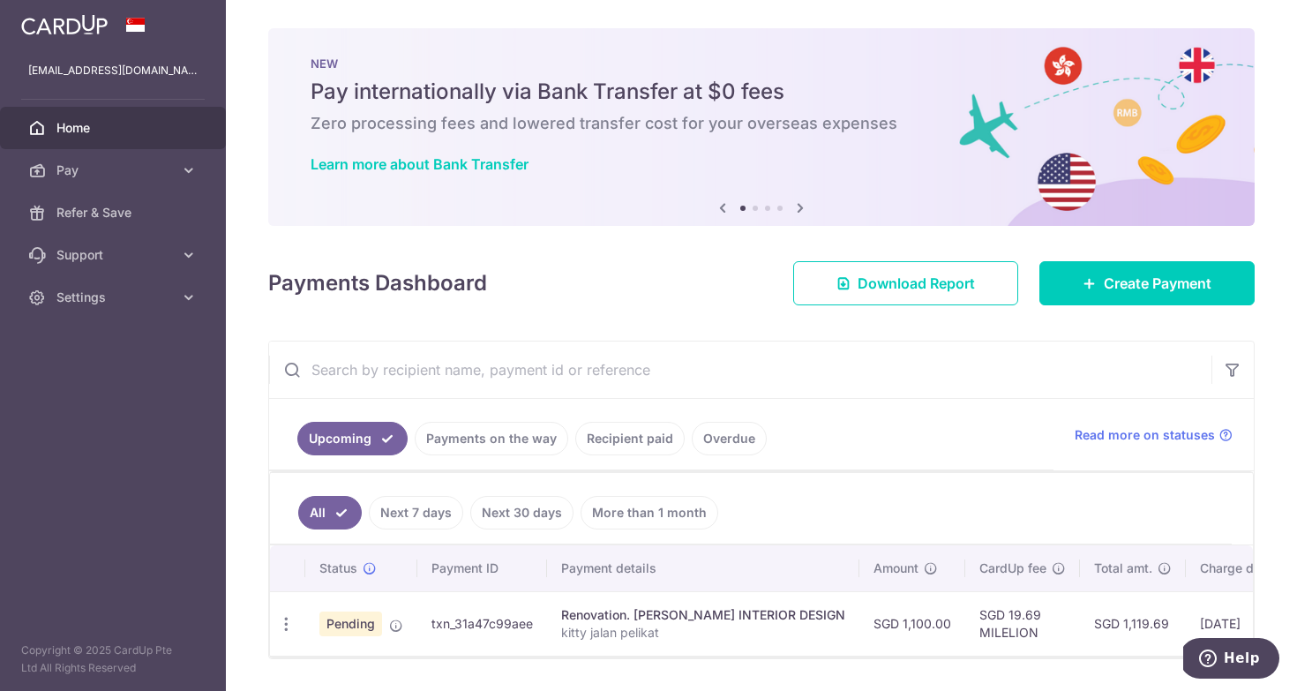
scroll to position [51, 0]
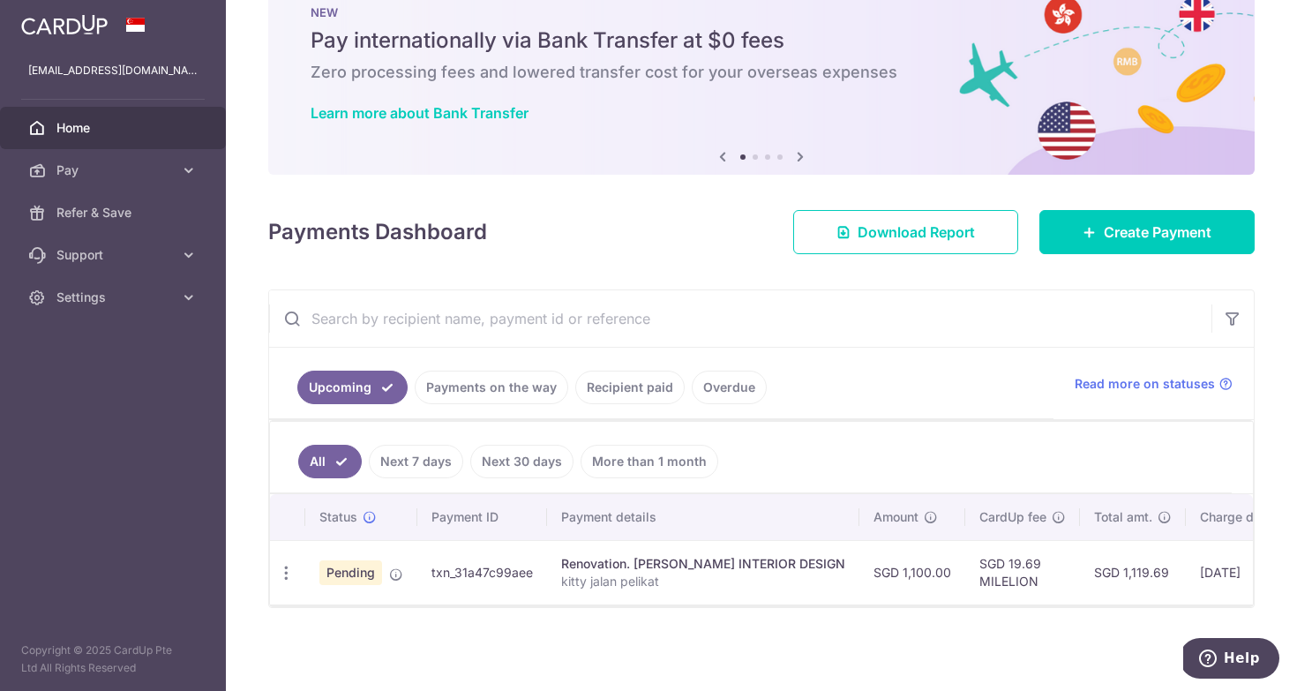
click at [614, 586] on p "kitty jalan pelikat" at bounding box center [703, 582] width 284 height 18
click at [458, 567] on td "txn_31a47c99aee" at bounding box center [482, 572] width 130 height 64
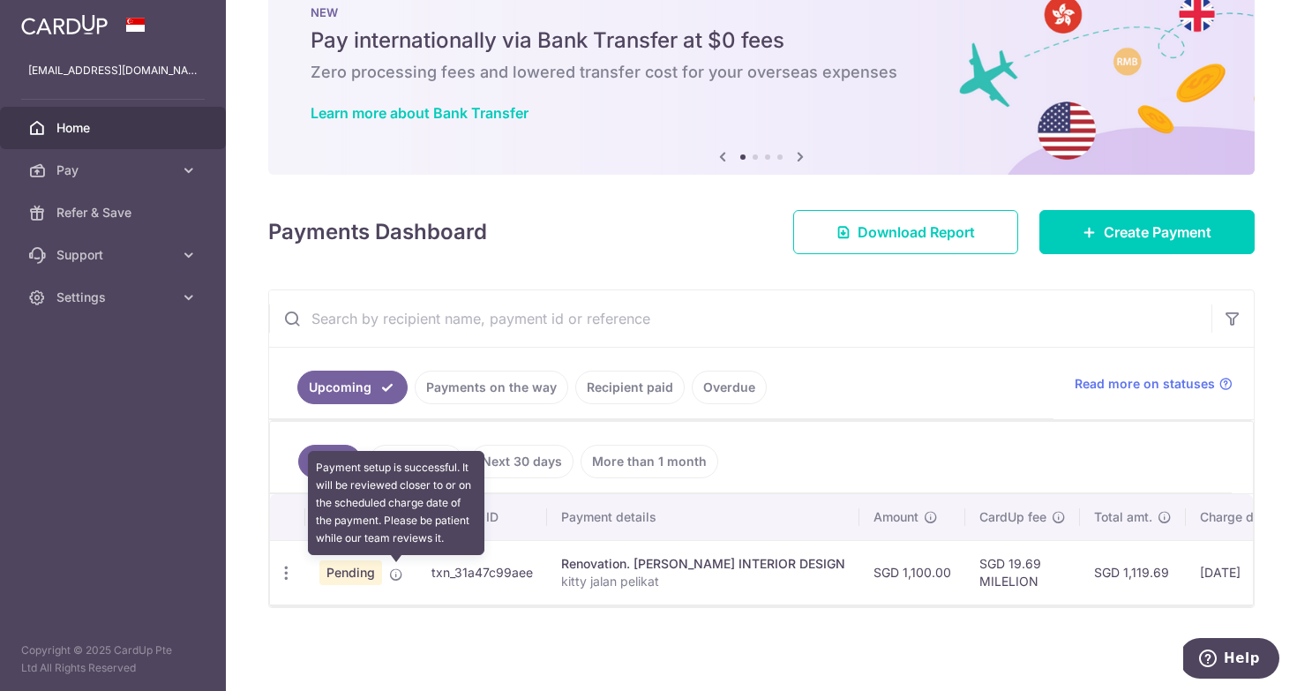
click at [393, 574] on icon at bounding box center [396, 574] width 14 height 14
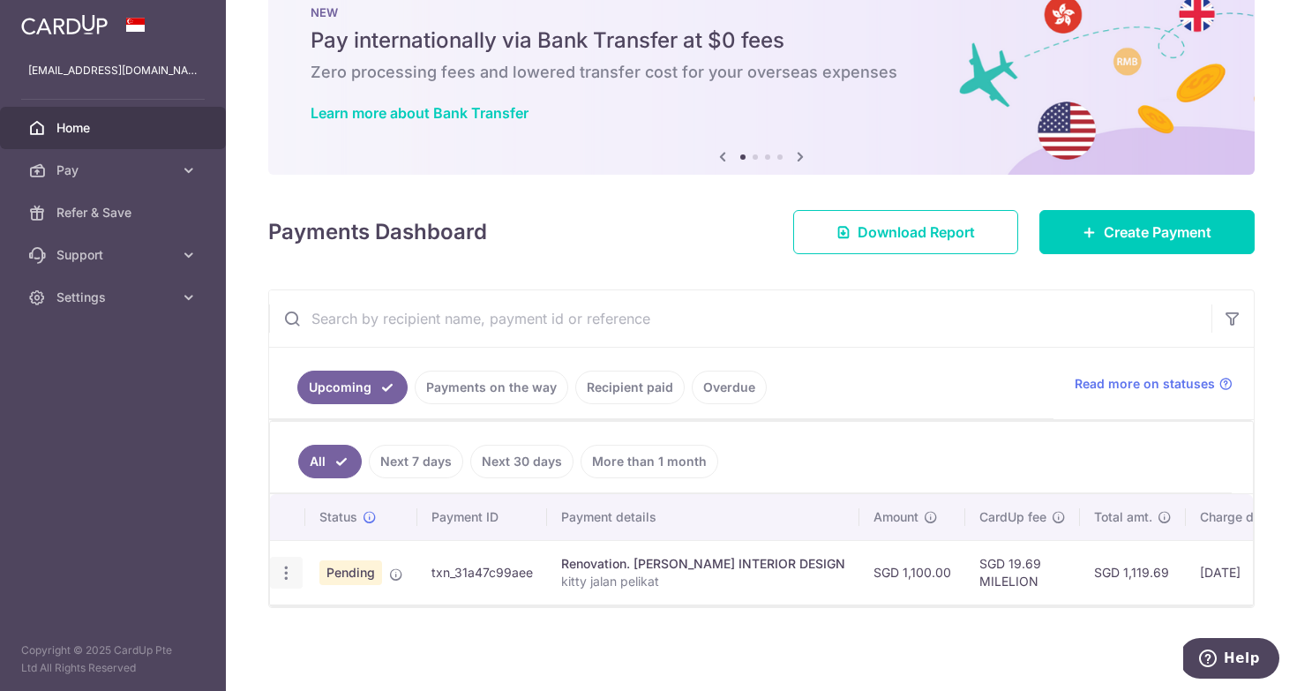
click at [286, 569] on icon "button" at bounding box center [286, 573] width 19 height 19
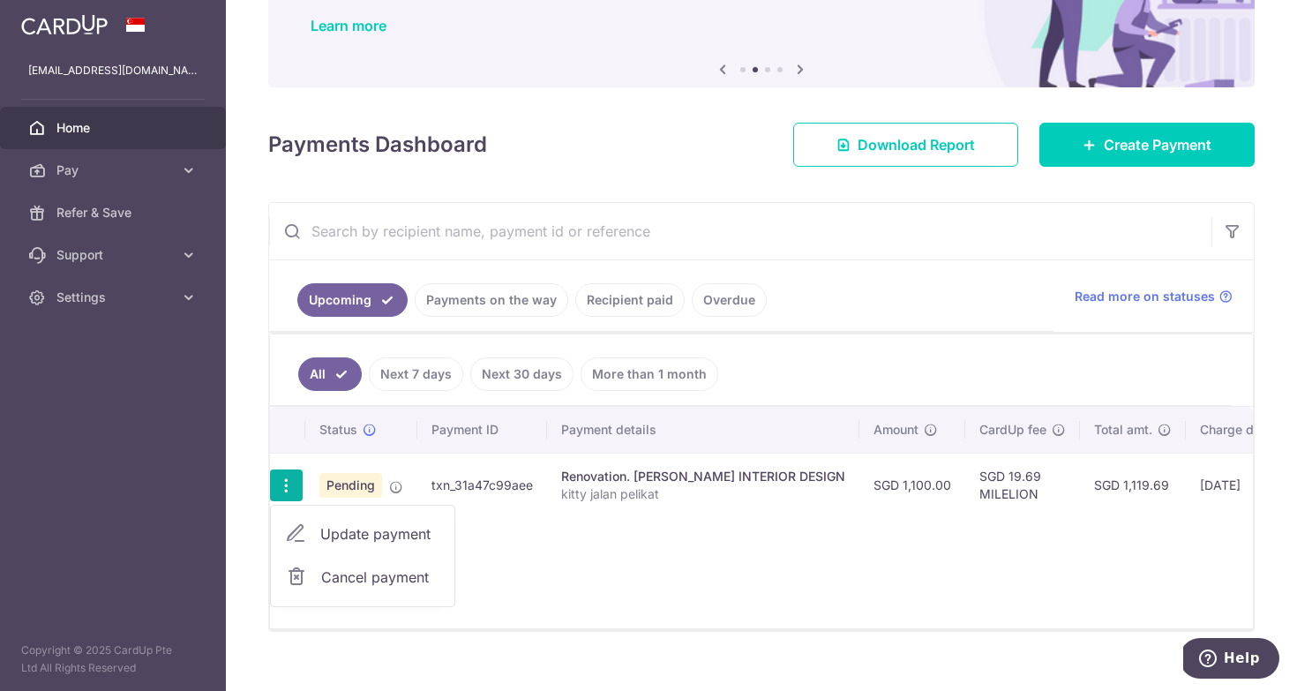
click at [625, 535] on div "Status Payment ID Payment details Amount CardUp fee Total amt. Charge date Due …" at bounding box center [761, 518] width 983 height 222
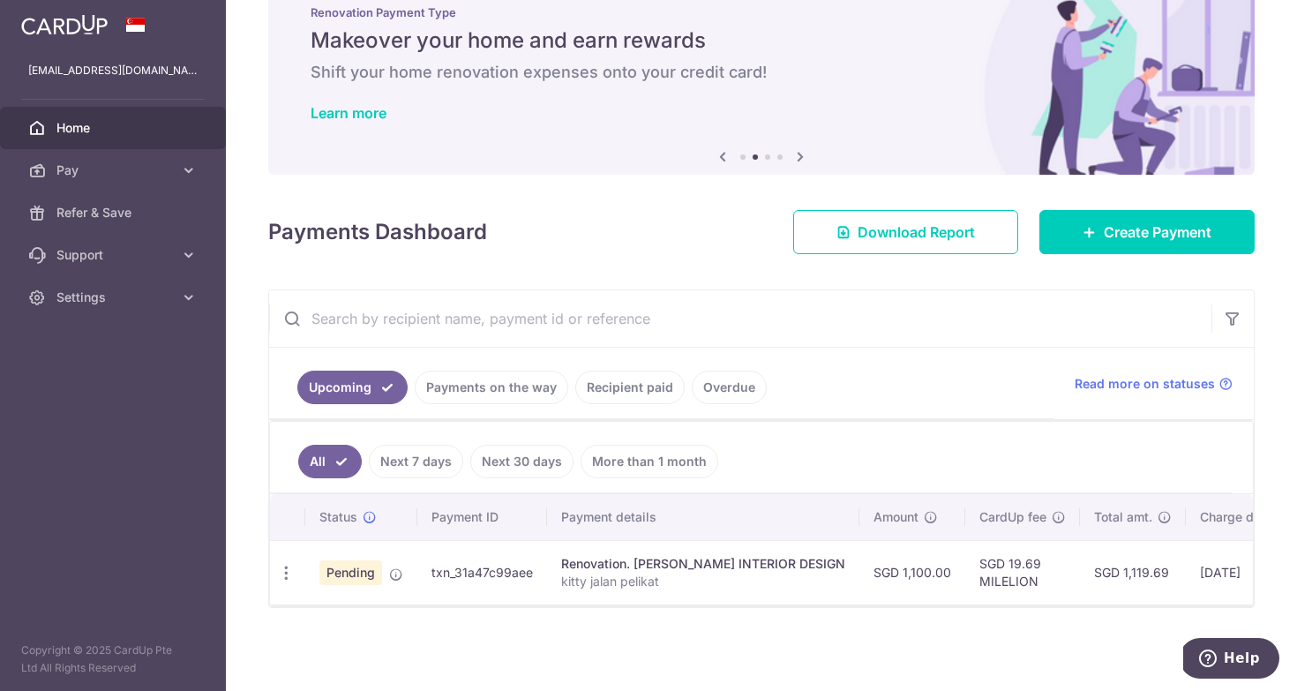
click at [638, 579] on p "kitty jalan pelikat" at bounding box center [703, 582] width 284 height 18
click at [635, 563] on div "Renovation. [PERSON_NAME] INTERIOR DESIGN" at bounding box center [703, 564] width 284 height 18
click at [637, 564] on div "Renovation. [PERSON_NAME] INTERIOR DESIGN" at bounding box center [703, 564] width 284 height 18
click at [522, 581] on td "txn_31a47c99aee" at bounding box center [482, 572] width 130 height 64
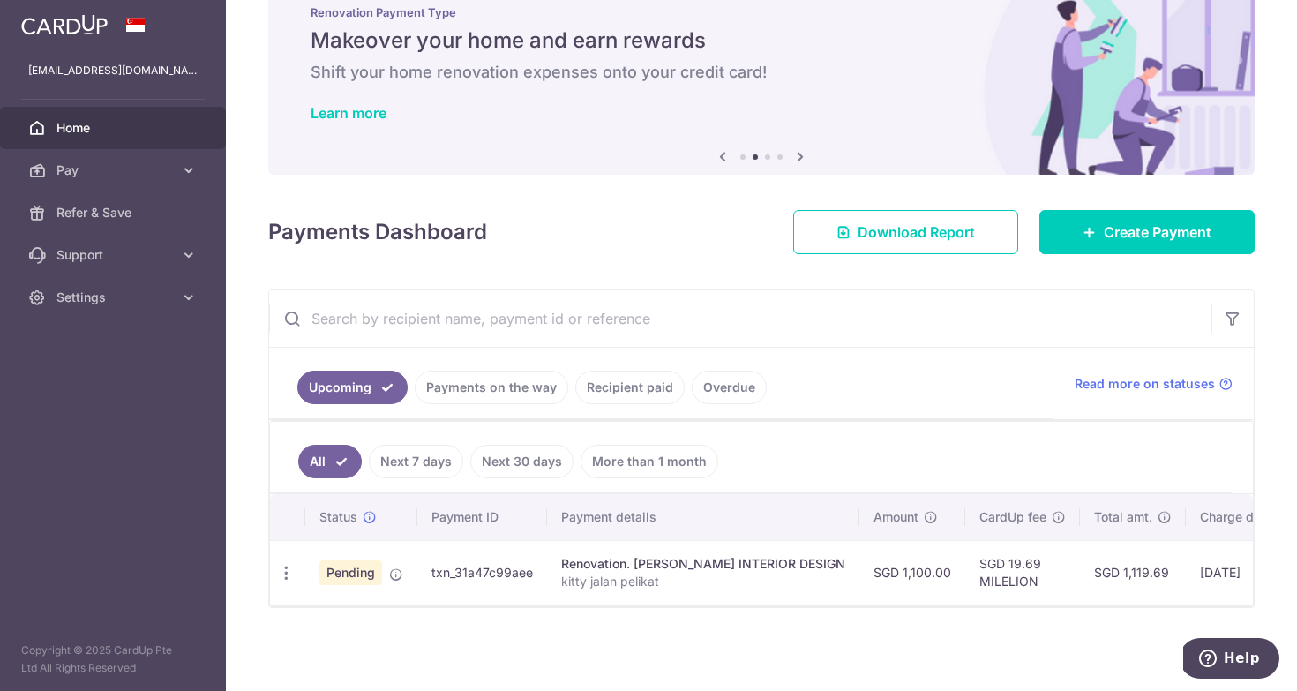
click at [857, 443] on ul "All Next 7 days Next 30 days More than 1 month" at bounding box center [751, 457] width 962 height 71
click at [114, 175] on span "Pay" at bounding box center [114, 171] width 116 height 18
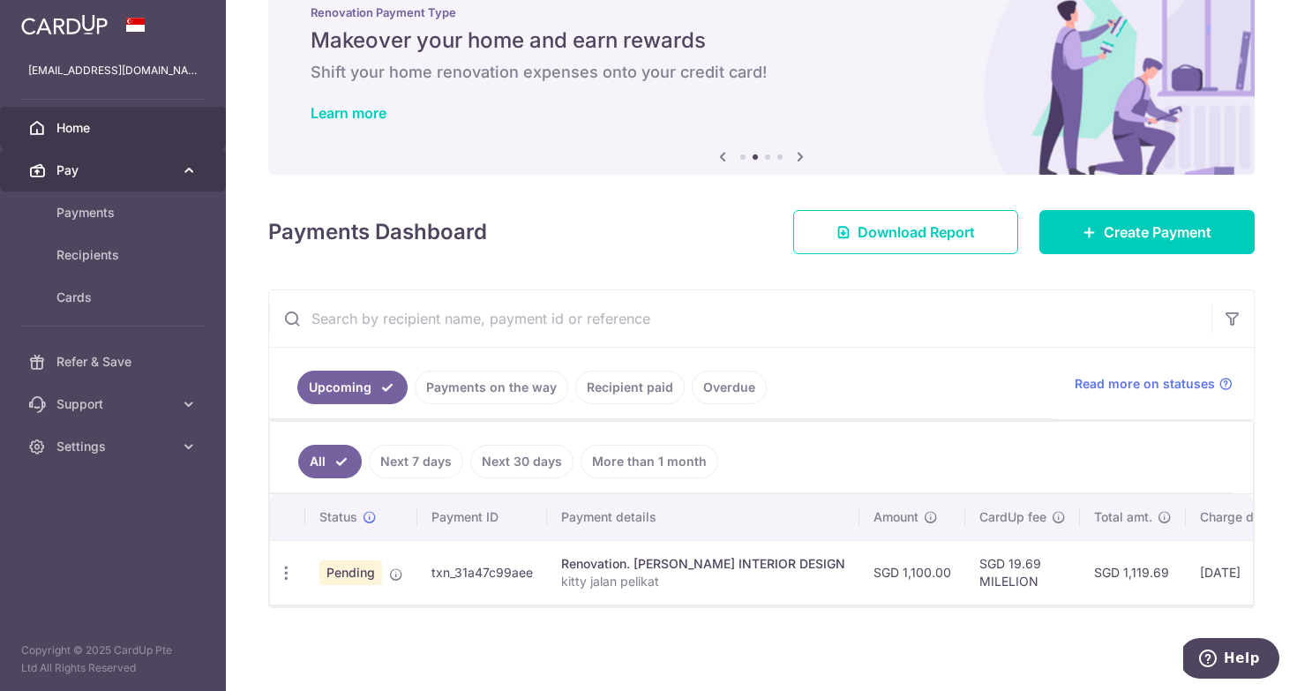
click at [114, 175] on span "Pay" at bounding box center [114, 171] width 116 height 18
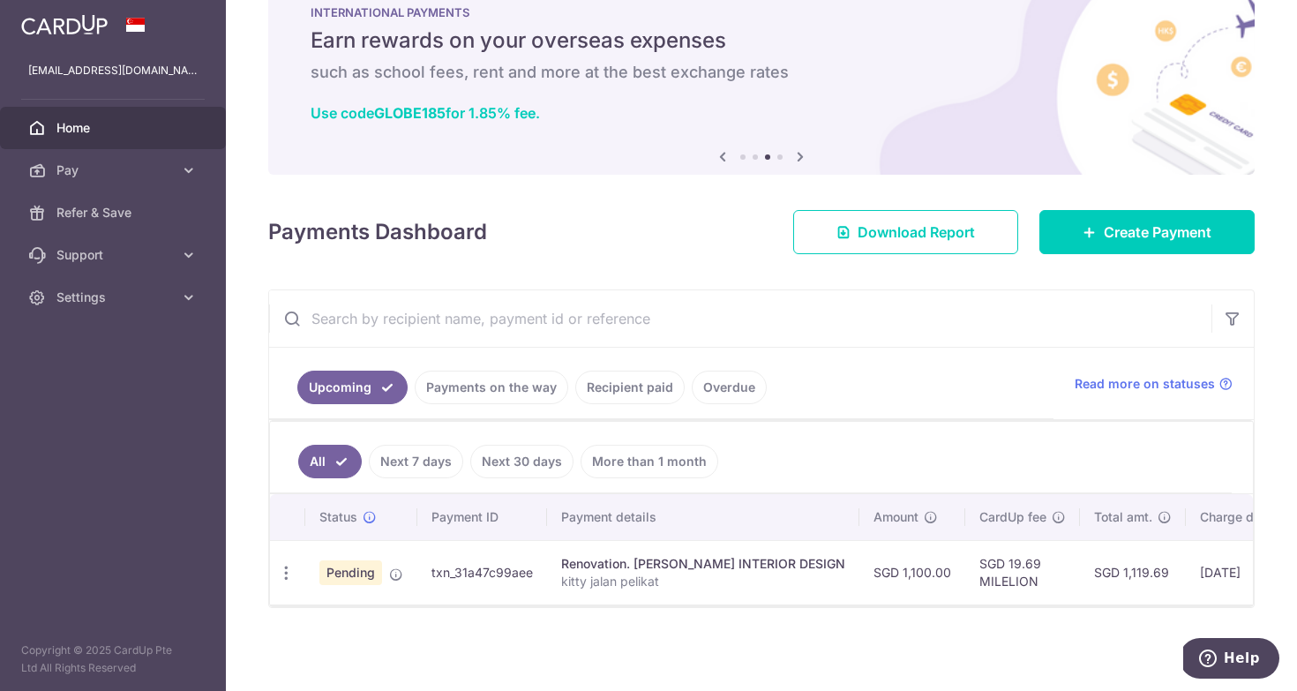
click at [493, 572] on td "txn_31a47c99aee" at bounding box center [482, 572] width 130 height 64
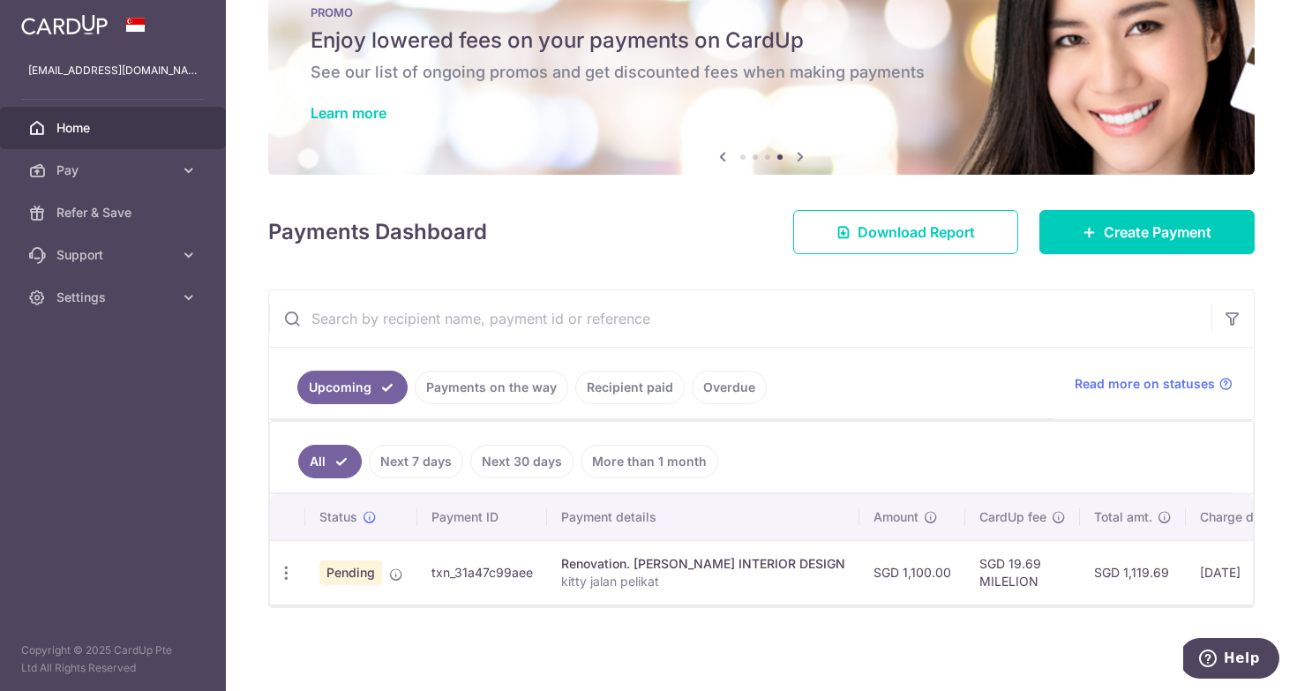
click at [476, 525] on th "Payment ID" at bounding box center [482, 517] width 130 height 46
click at [500, 524] on th "Payment ID" at bounding box center [482, 517] width 130 height 46
click at [512, 382] on link "Payments on the way" at bounding box center [492, 388] width 154 height 34
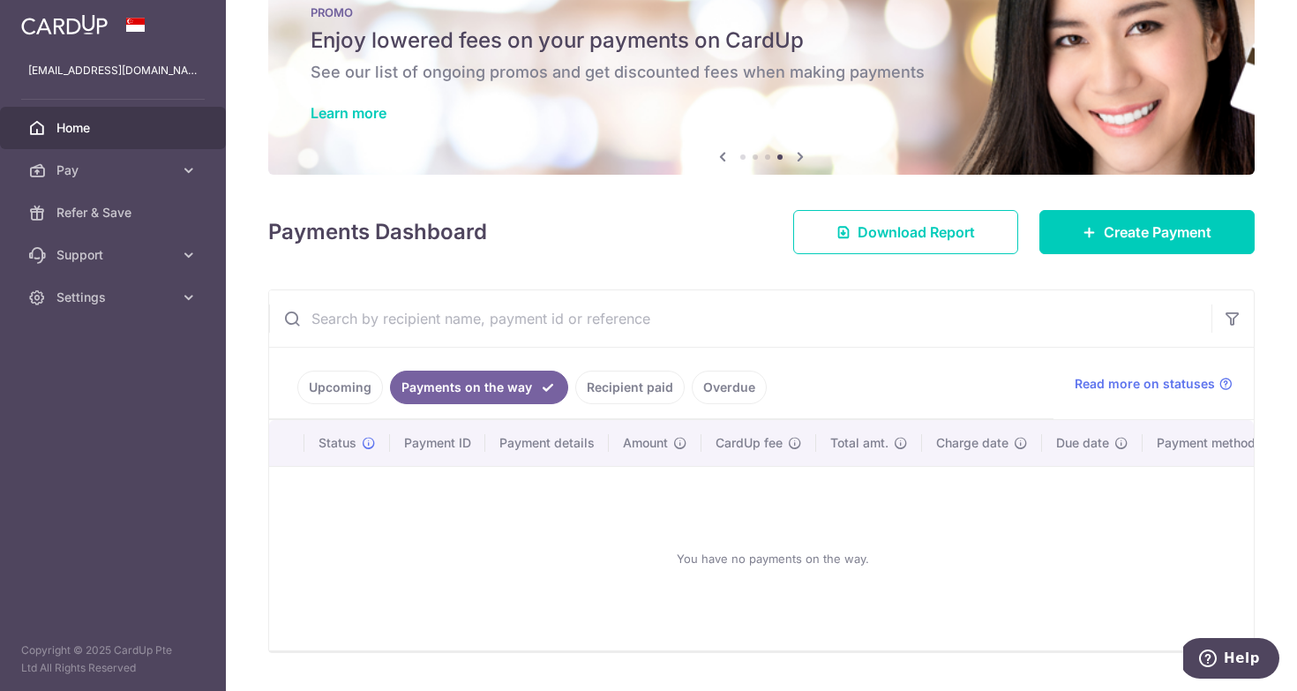
click at [340, 378] on link "Upcoming" at bounding box center [340, 388] width 86 height 34
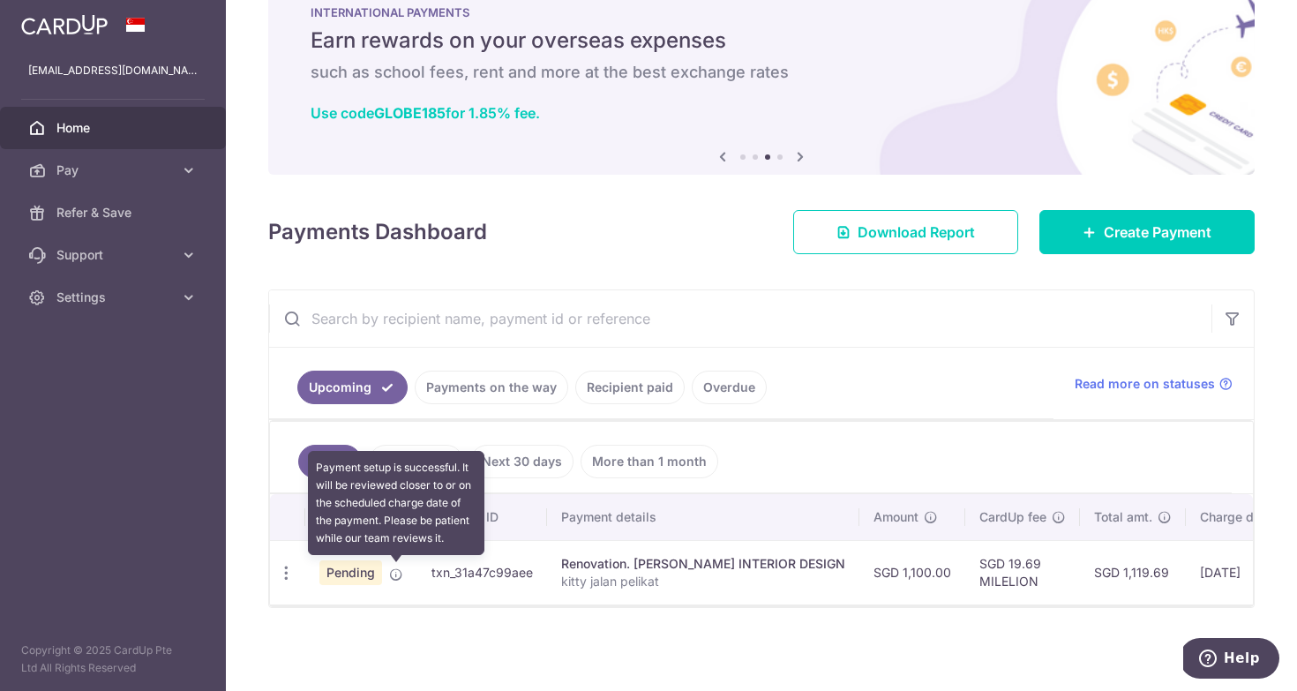
click at [391, 574] on icon at bounding box center [396, 574] width 14 height 14
